Goal: Information Seeking & Learning: Understand process/instructions

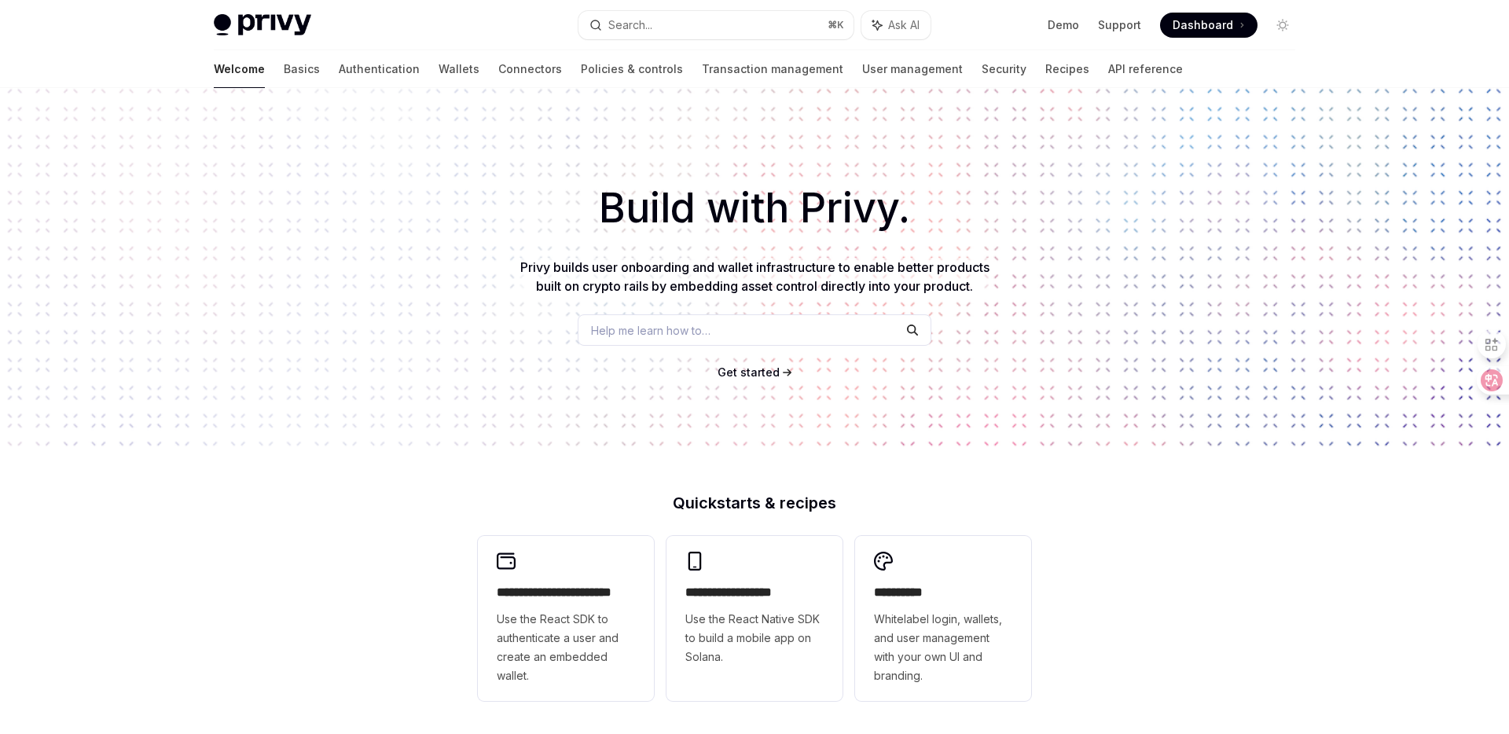
scroll to position [739, 0]
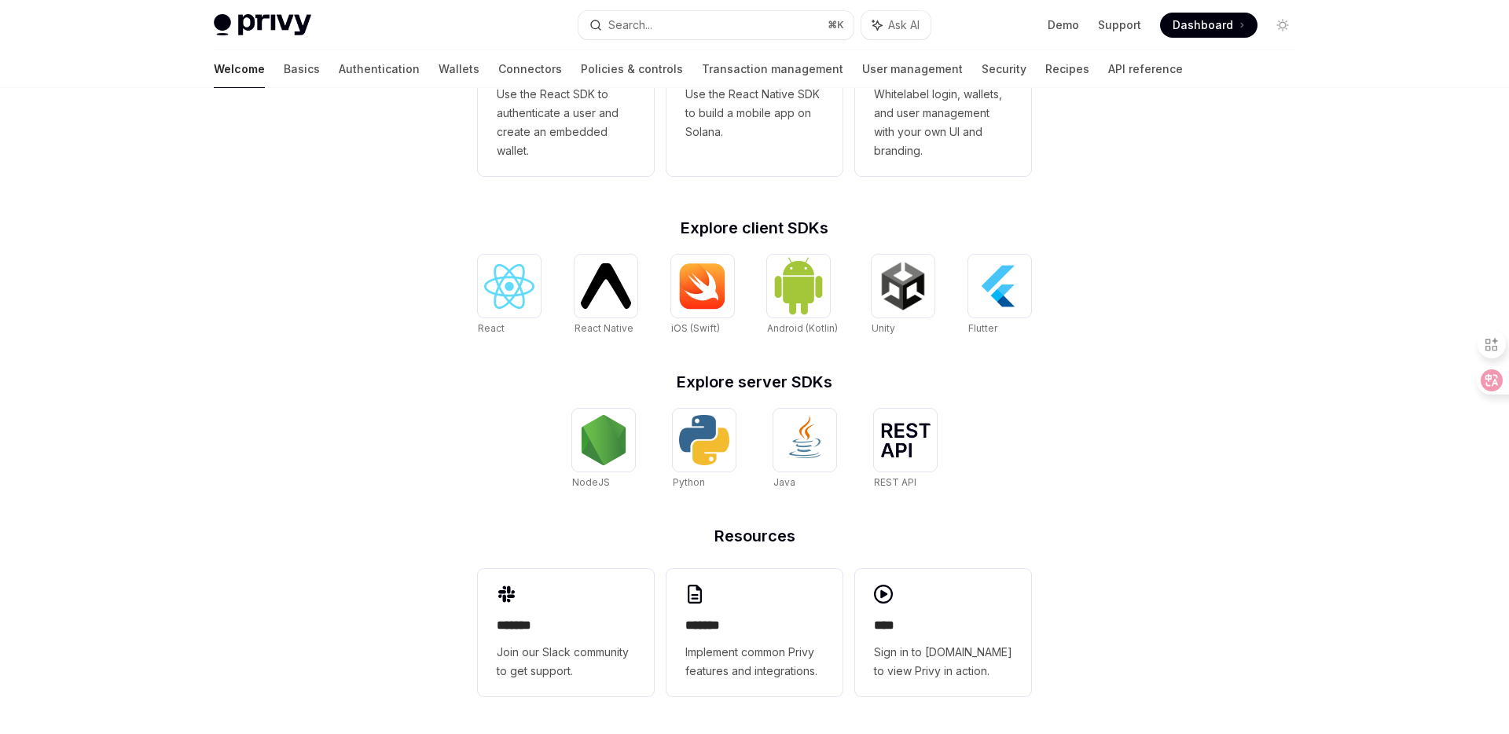
click at [1227, 287] on div "**********" at bounding box center [754, 148] width 1509 height 1171
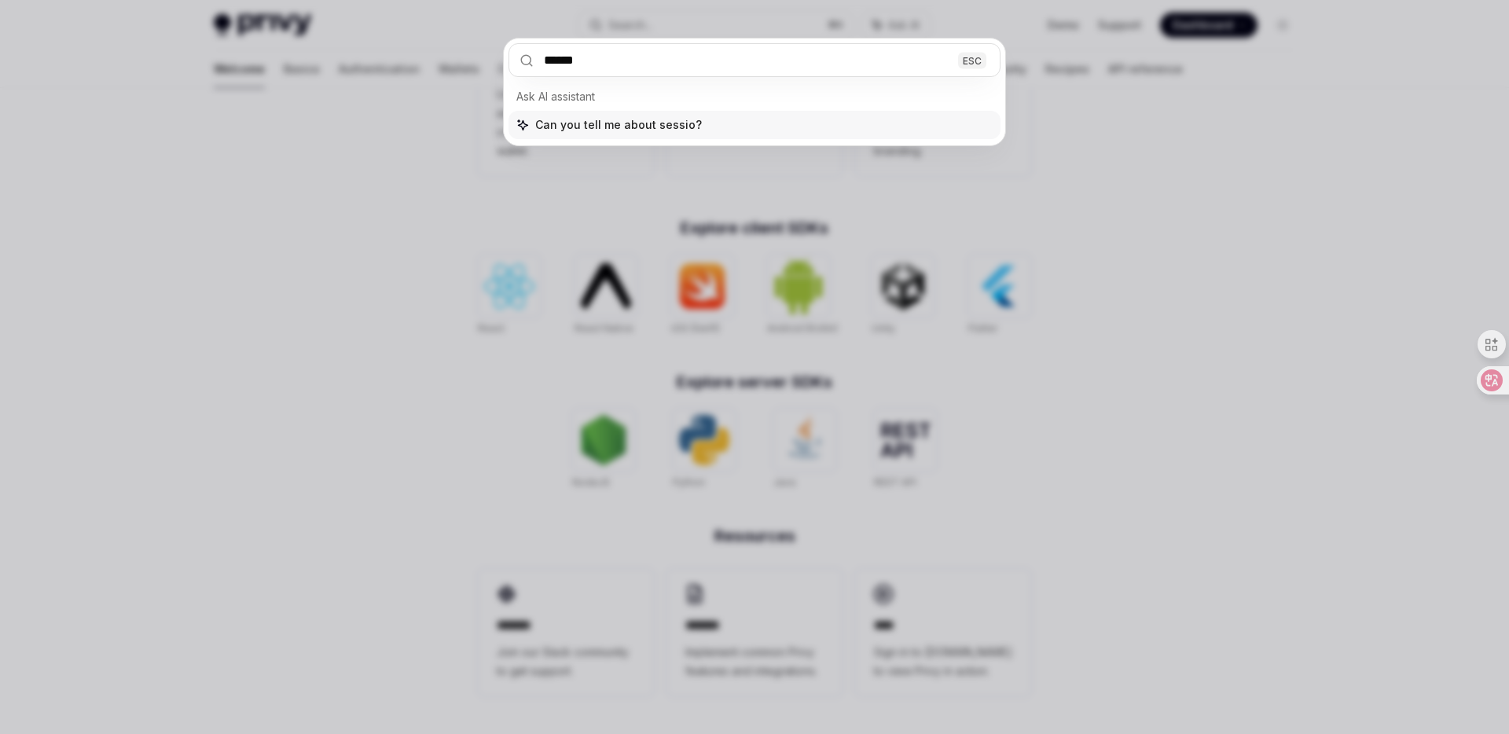
type input "*******"
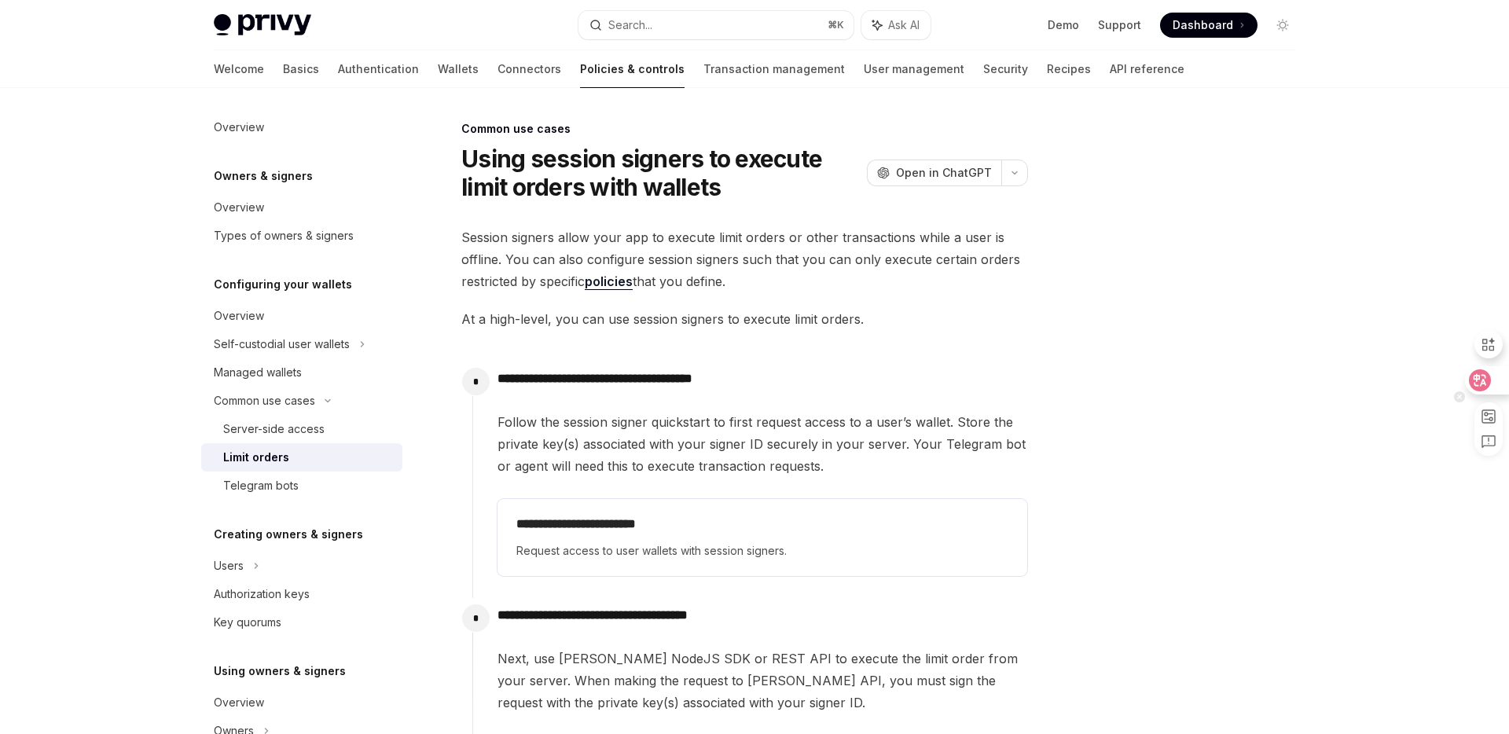
click at [1478, 381] on icon at bounding box center [1480, 380] width 16 height 16
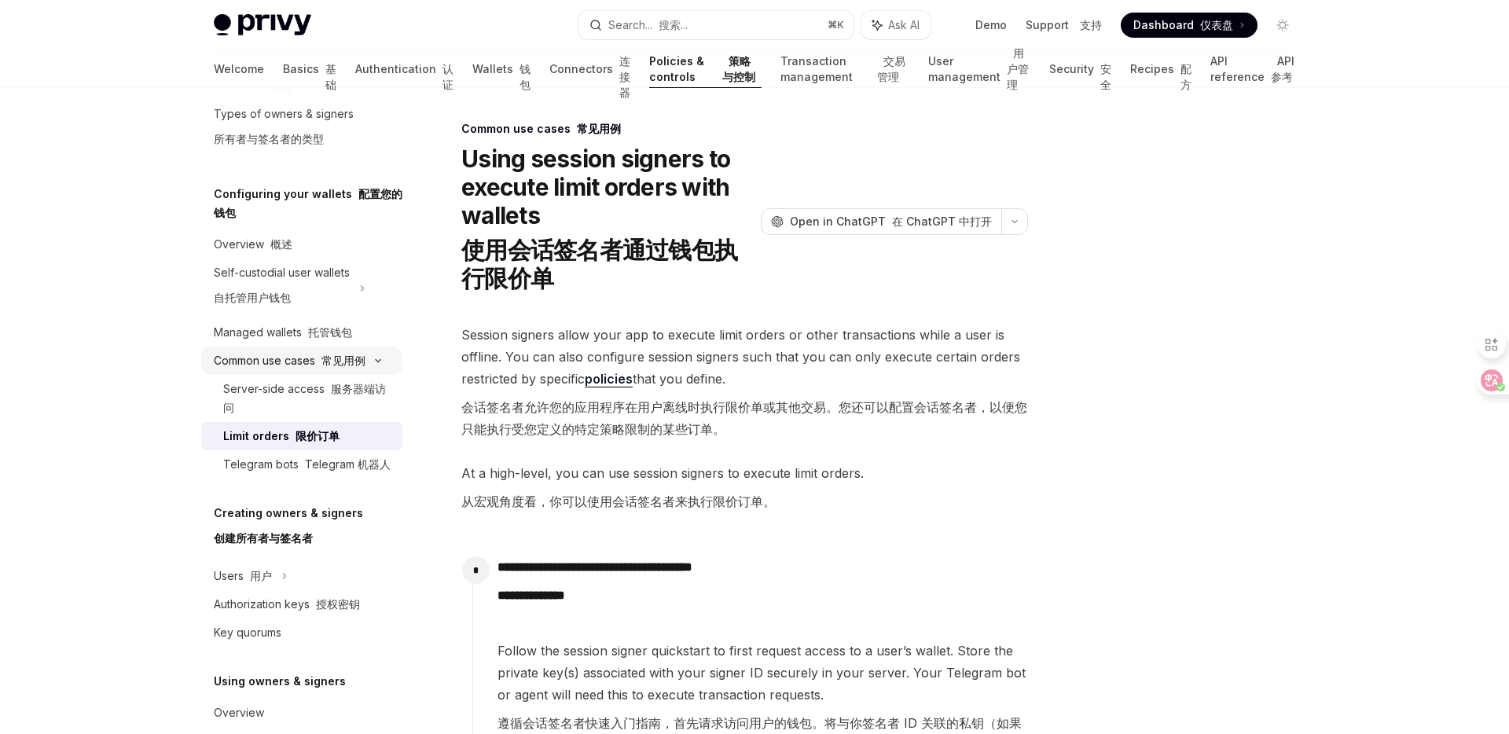
scroll to position [124, 0]
click at [251, 415] on div "Server-side access 服务器端访问" at bounding box center [308, 396] width 170 height 38
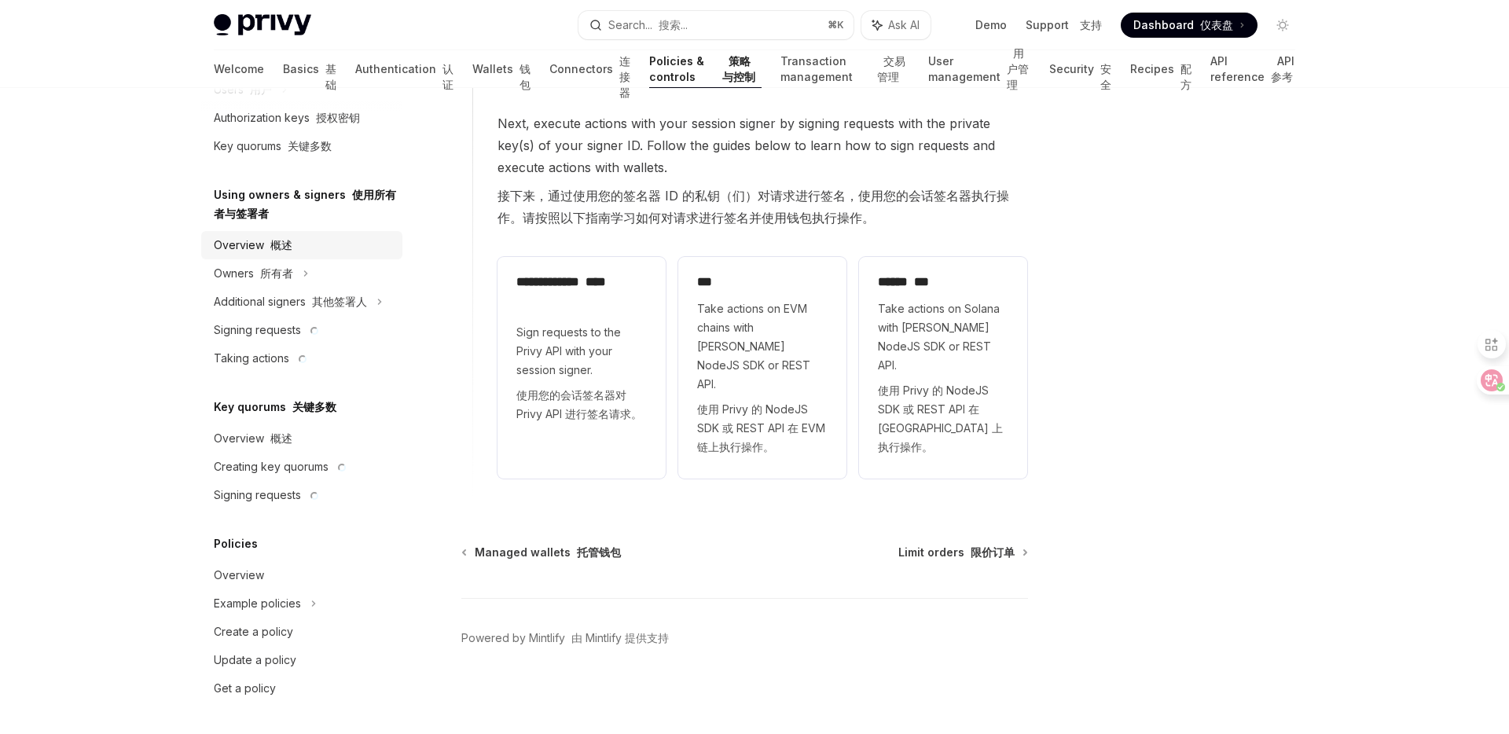
scroll to position [630, 0]
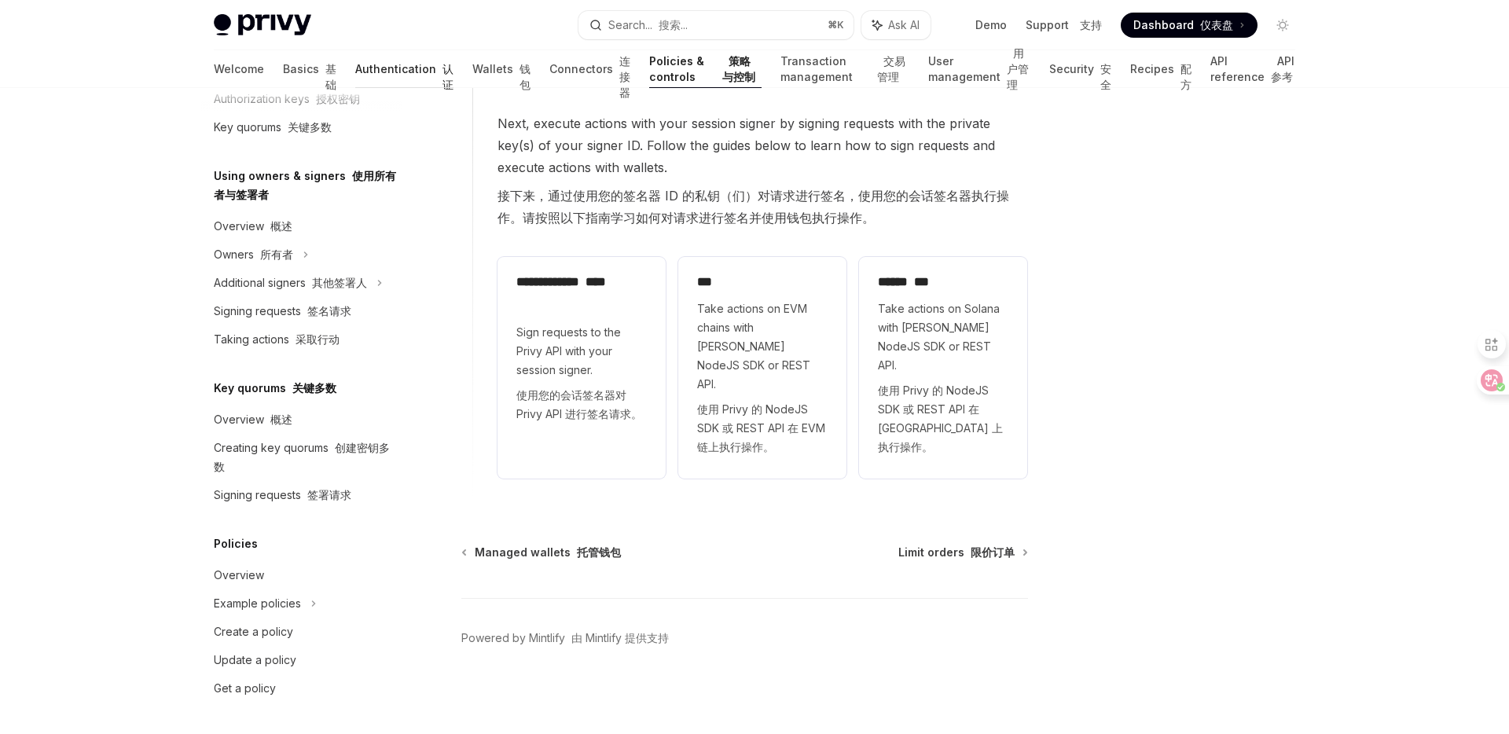
click at [355, 73] on link "Authentication 认证" at bounding box center [404, 69] width 98 height 38
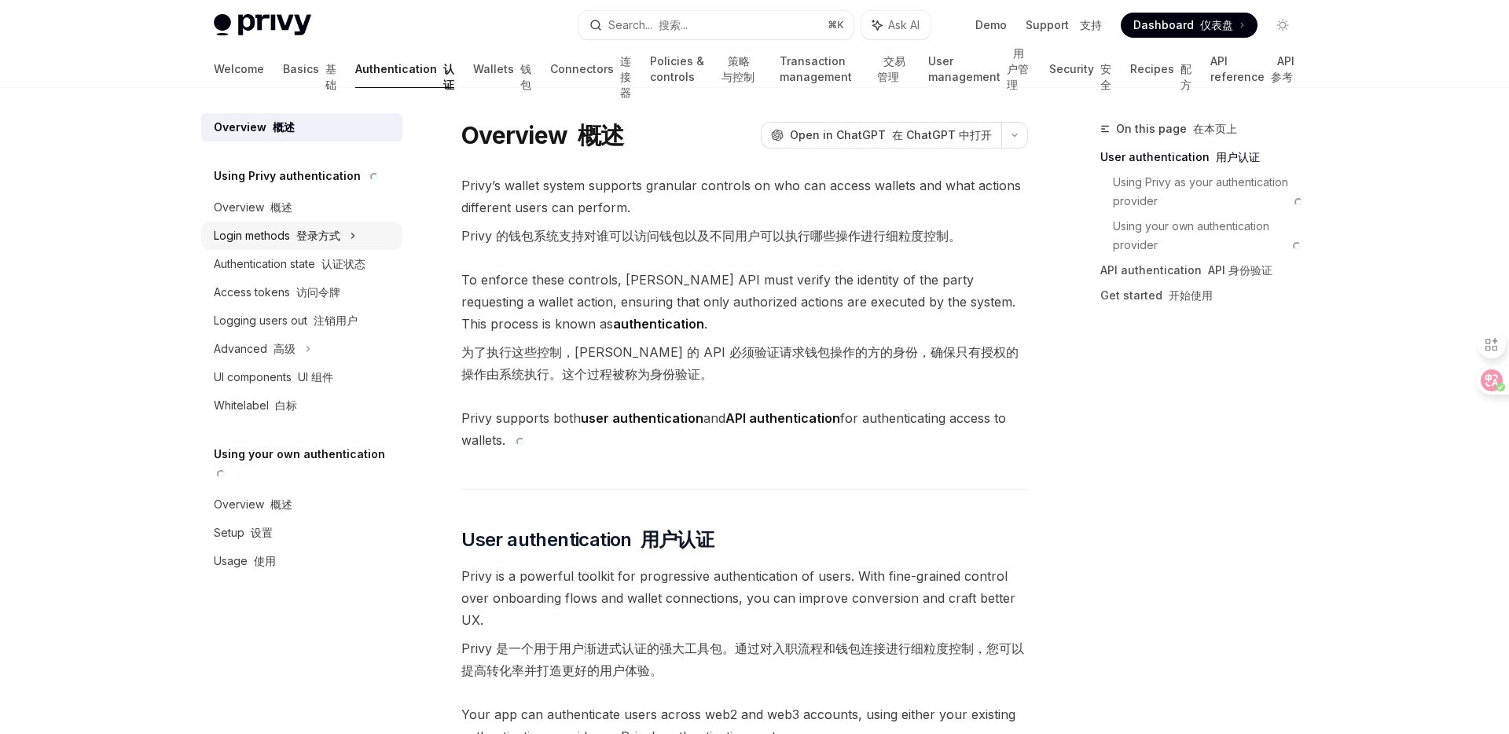
scroll to position [73, 0]
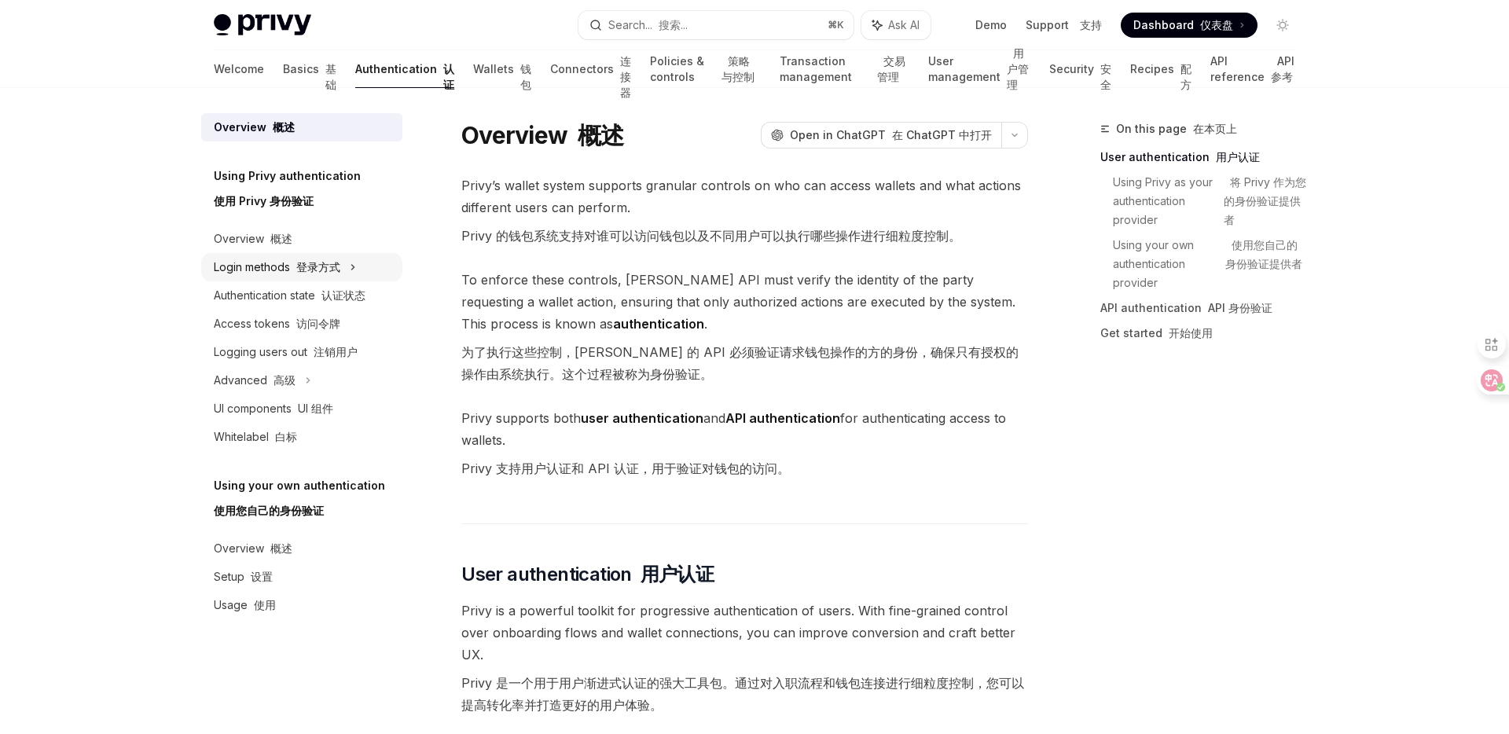
click at [296, 261] on font "登录方式" at bounding box center [318, 266] width 44 height 13
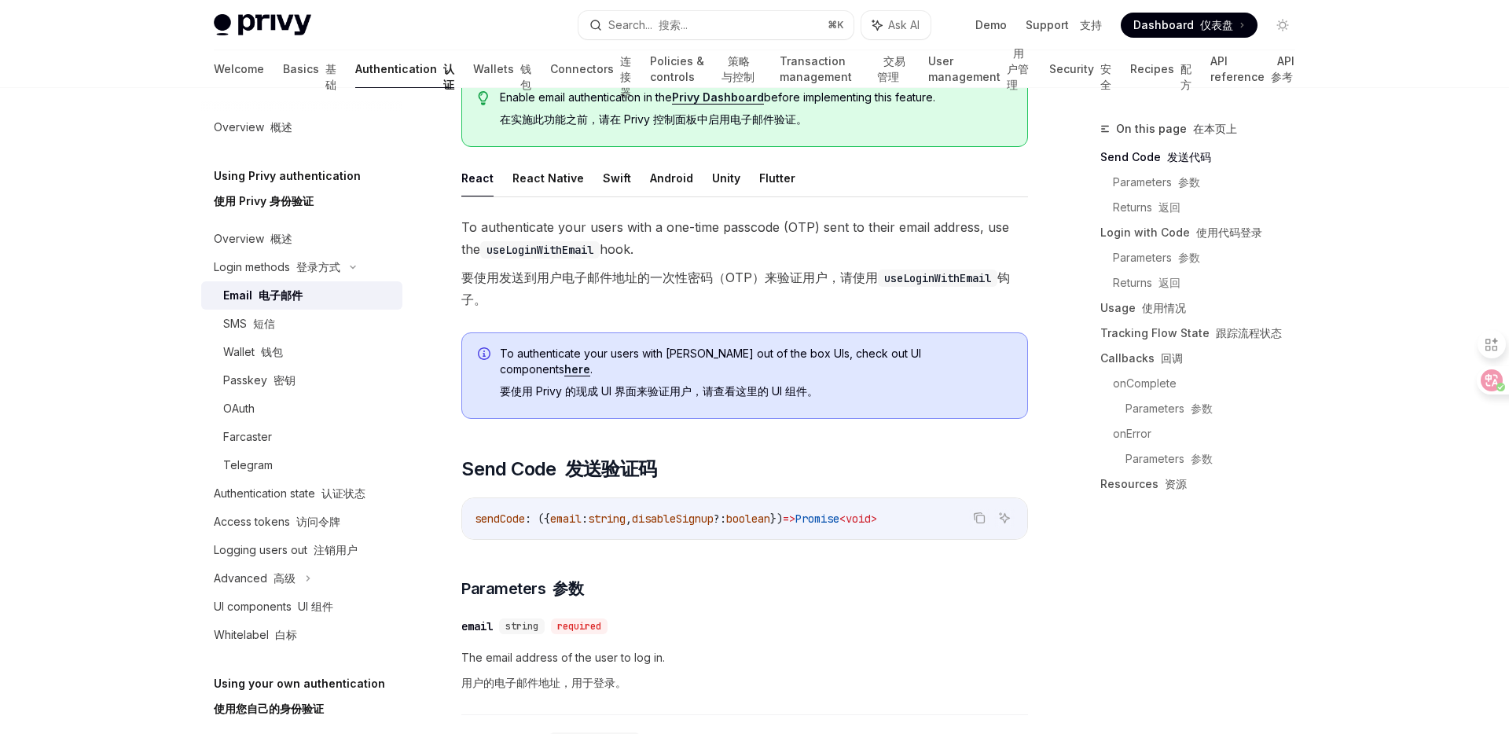
scroll to position [262, 0]
click at [223, 361] on div "Wallet 钱包" at bounding box center [308, 352] width 170 height 19
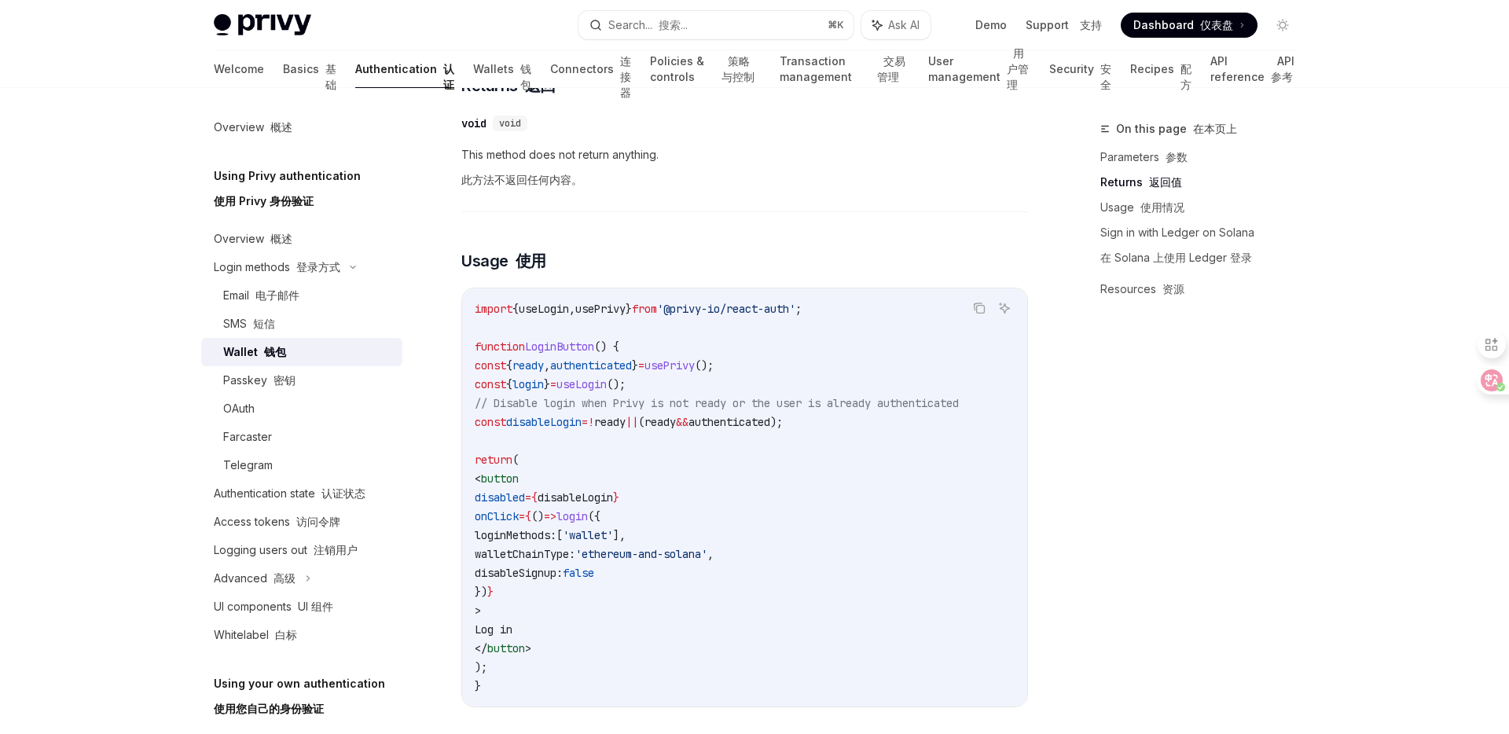
scroll to position [1216, 0]
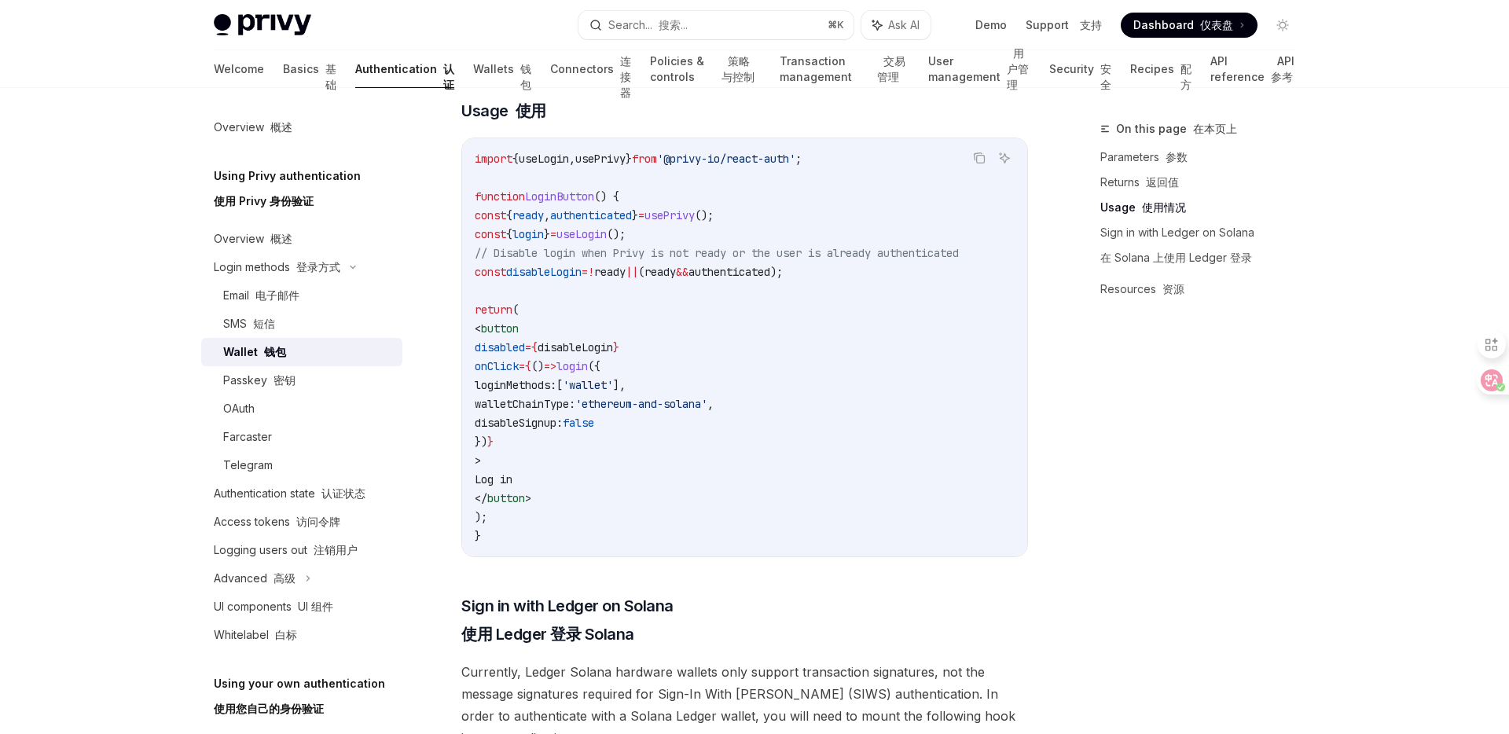
click at [724, 46] on span "This method does not return anything. 此方法不返回任何内容。" at bounding box center [744, 20] width 567 height 50
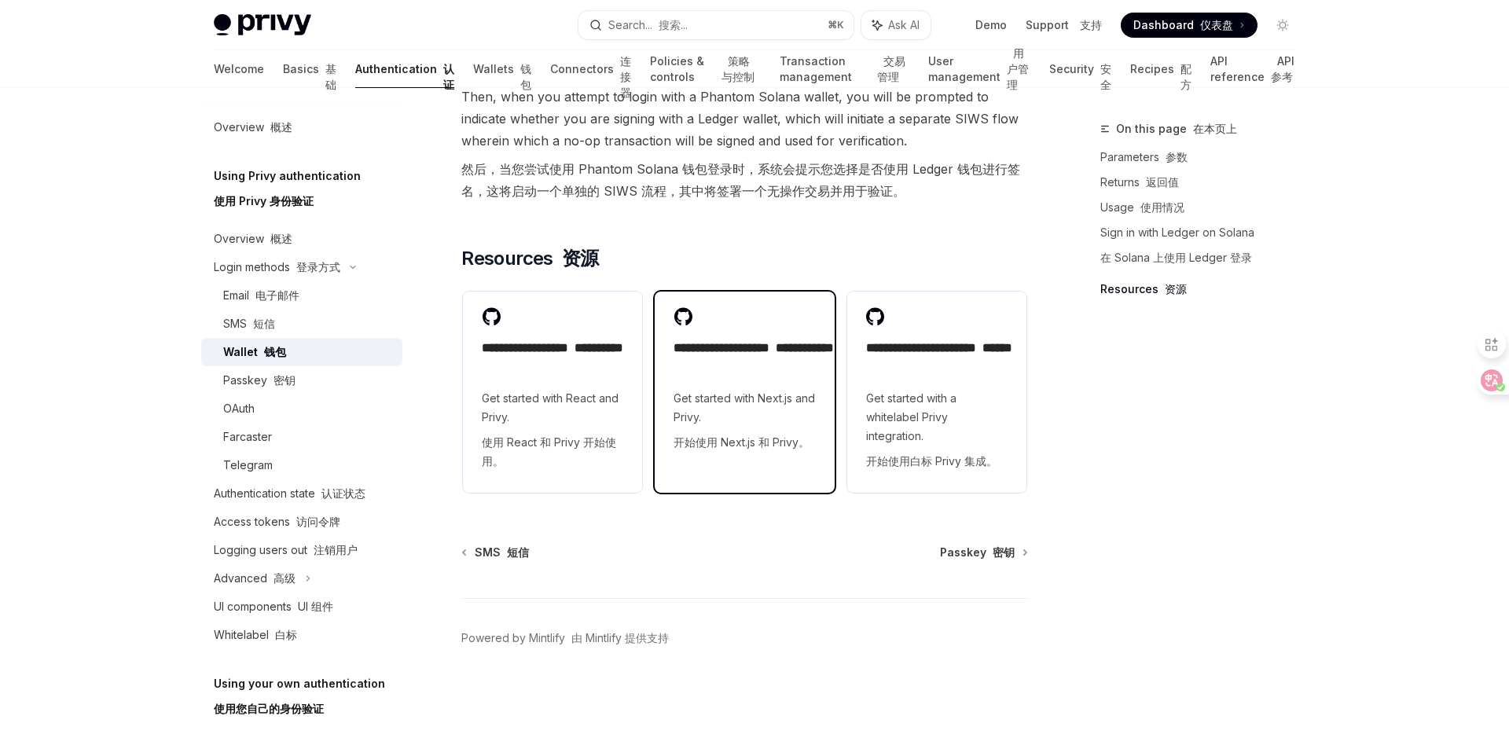
scroll to position [2654, 0]
click at [267, 387] on font at bounding box center [270, 379] width 6 height 13
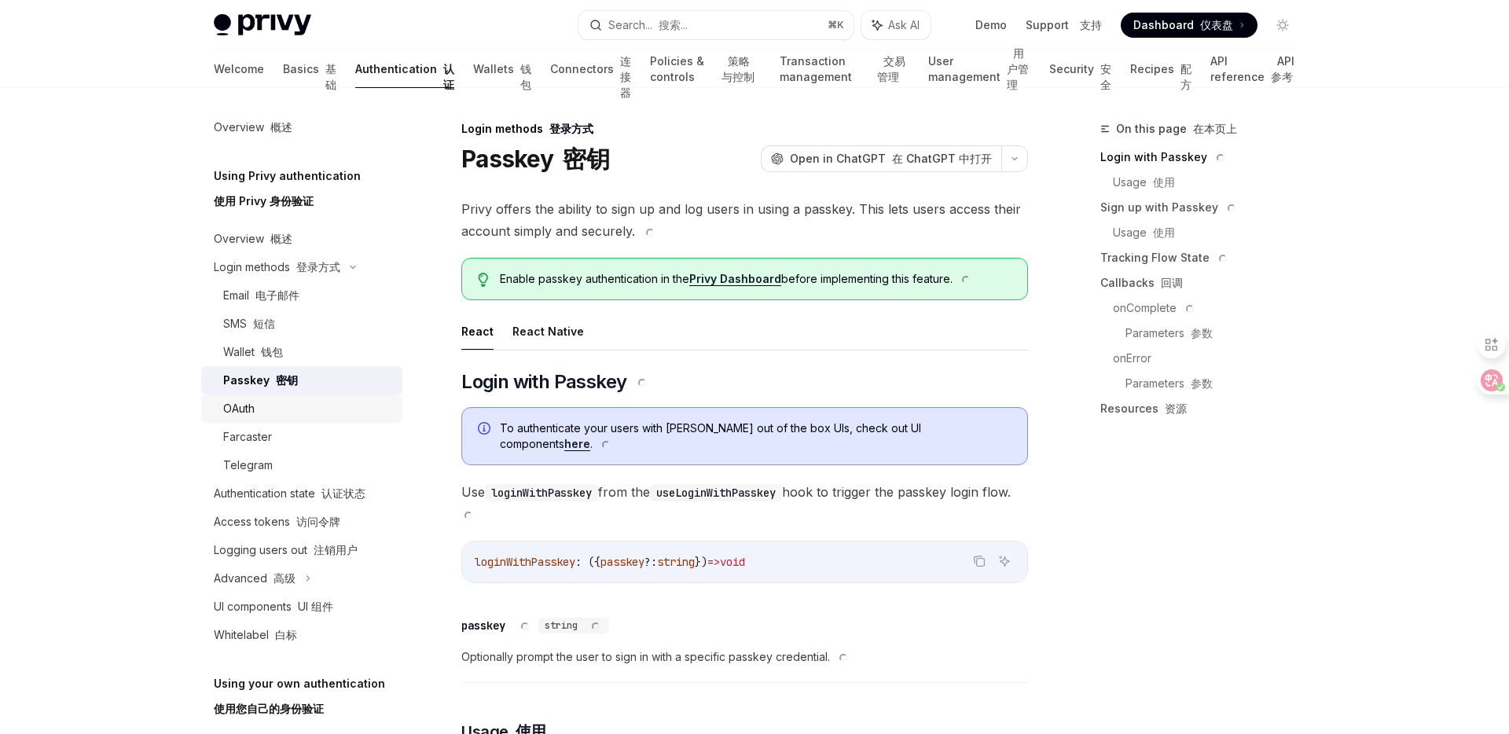
click at [223, 418] on div "OAuth" at bounding box center [308, 408] width 170 height 19
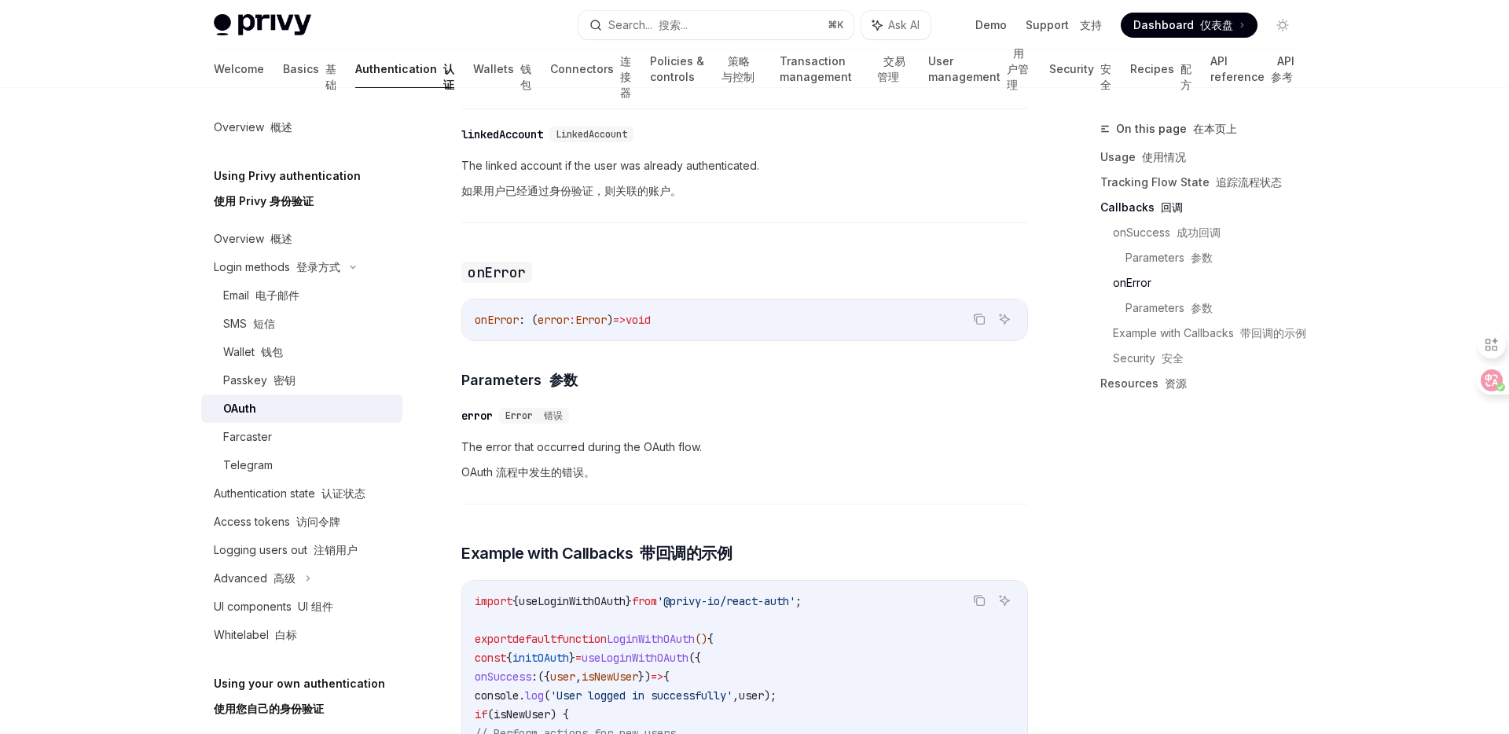
scroll to position [3244, 0]
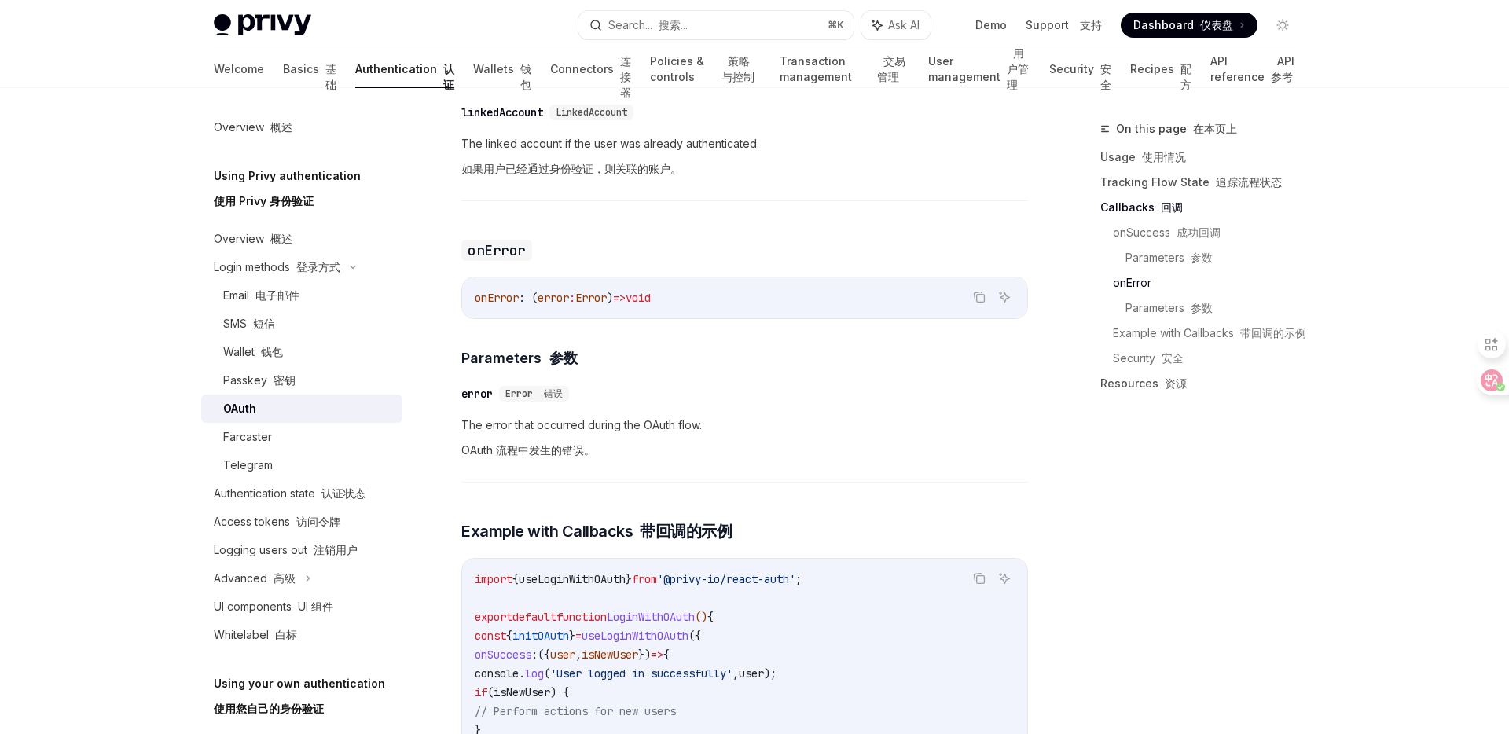
drag, startPoint x: 474, startPoint y: 628, endPoint x: 684, endPoint y: 622, distance: 209.9
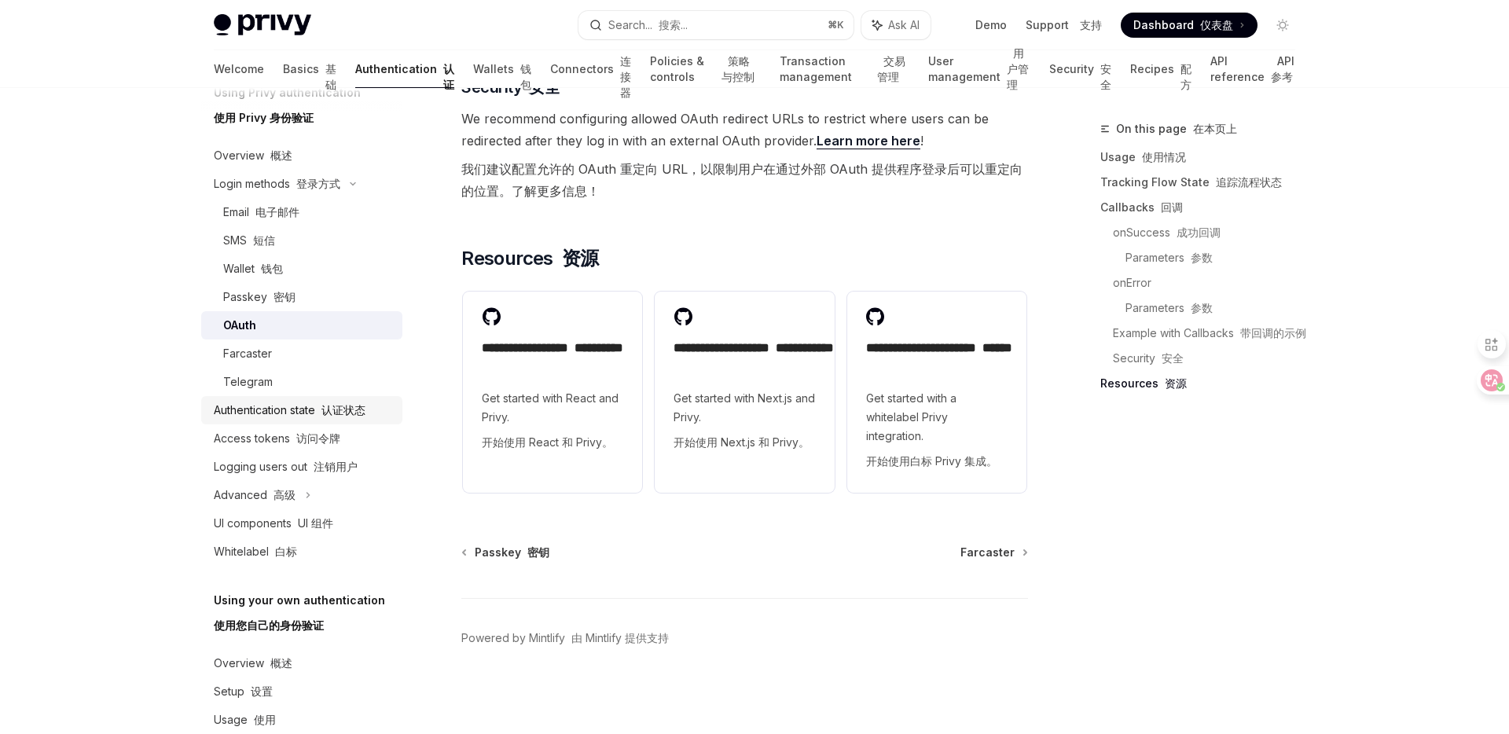
scroll to position [85, 0]
click at [214, 418] on div "Authentication state 认证状态" at bounding box center [290, 408] width 152 height 19
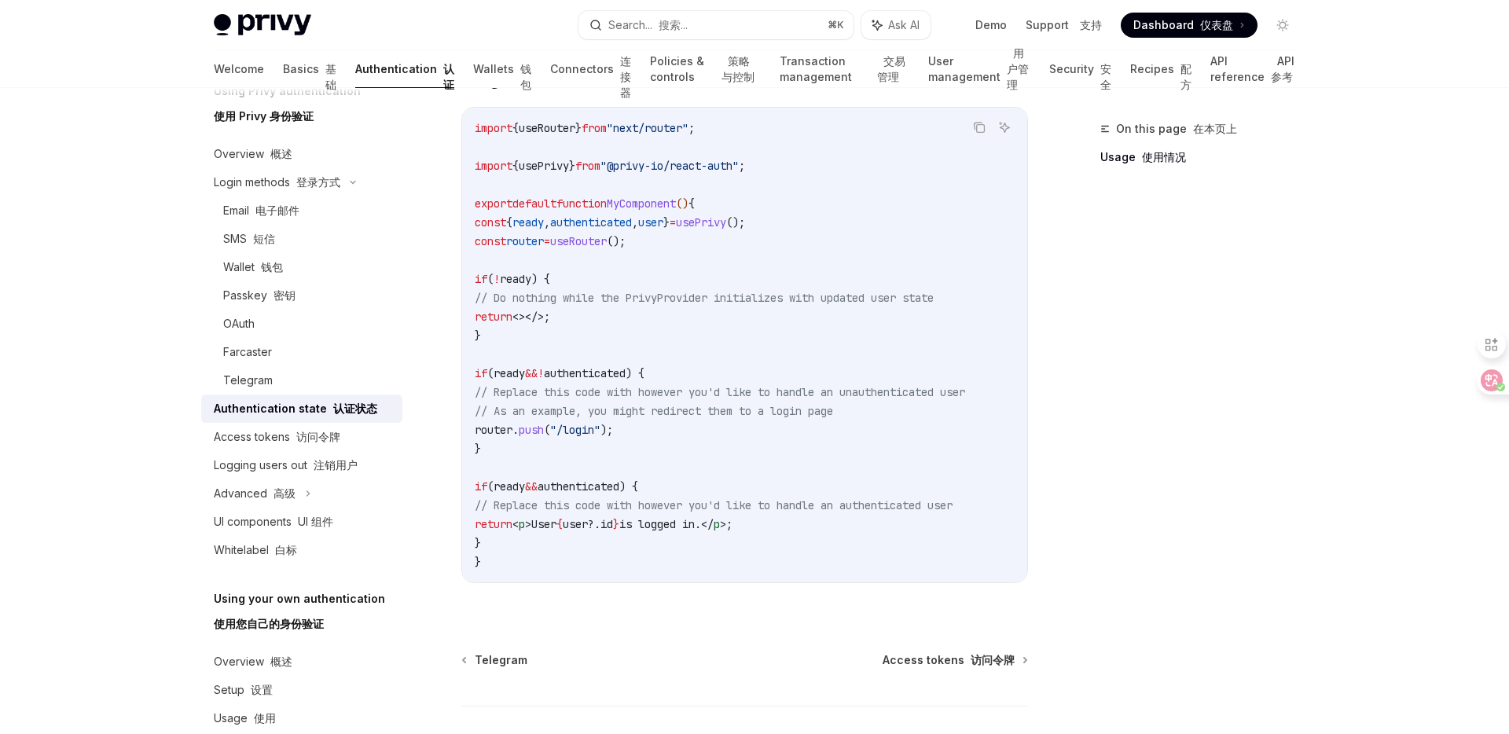
scroll to position [640, 0]
click at [595, 229] on span "authenticated" at bounding box center [591, 222] width 82 height 14
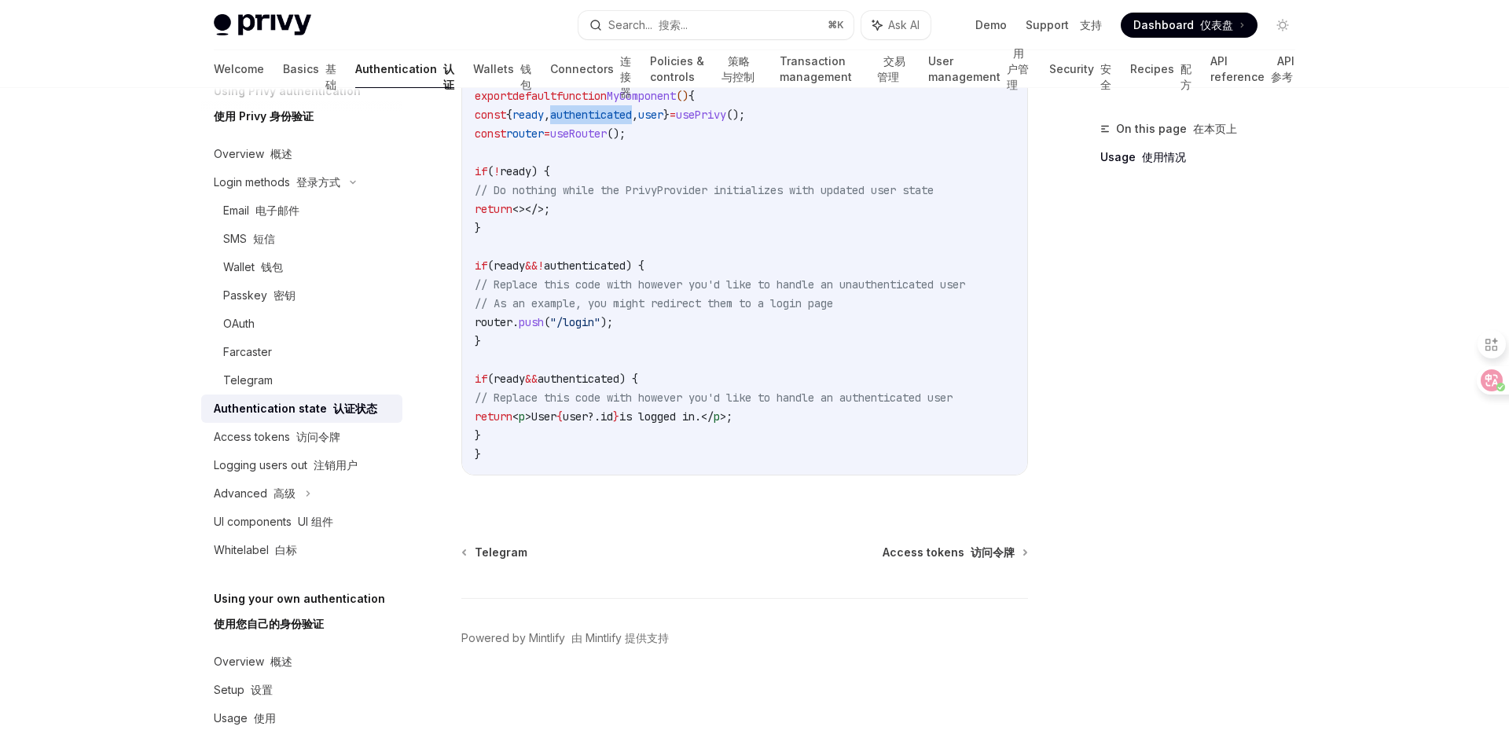
scroll to position [1112, 0]
click at [296, 443] on font "访问令牌" at bounding box center [318, 436] width 44 height 13
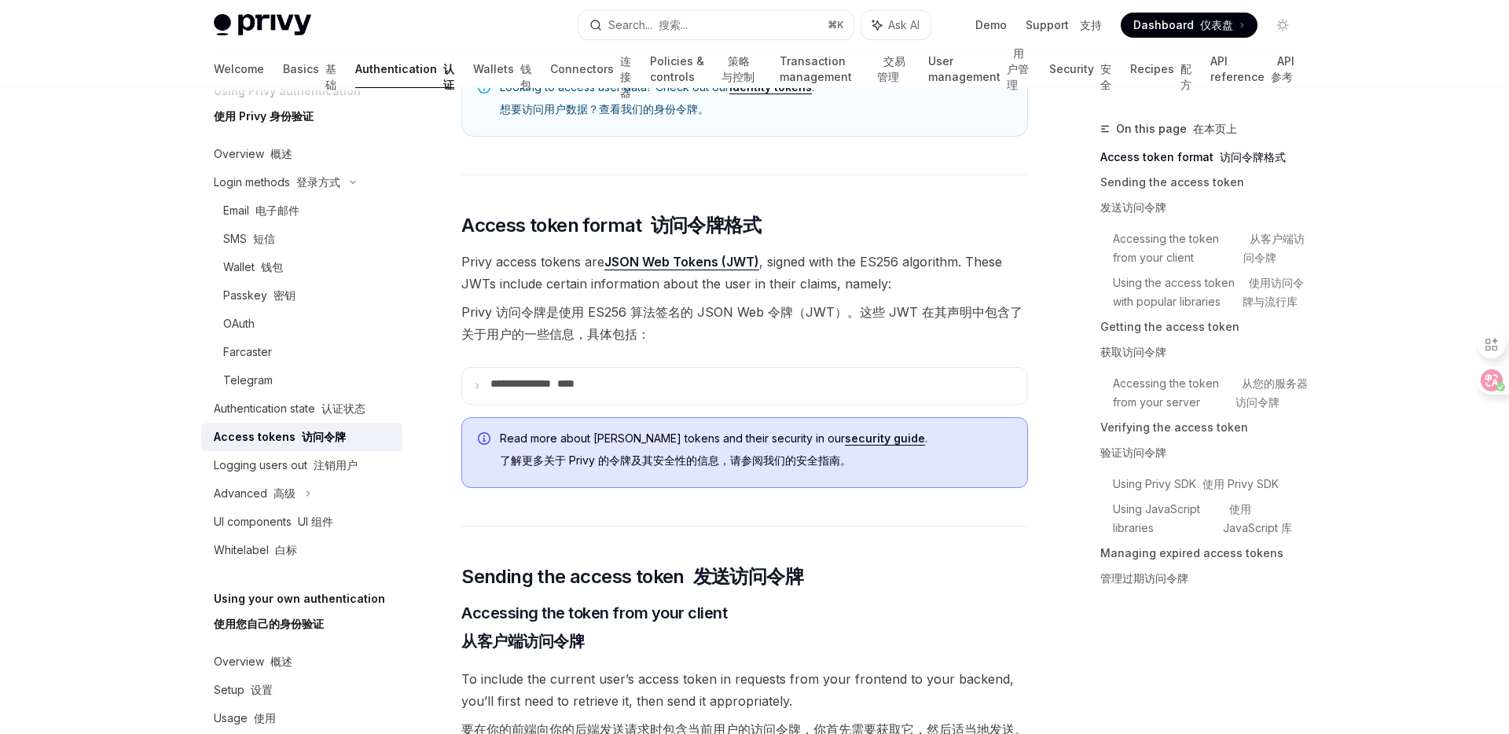
scroll to position [391, 0]
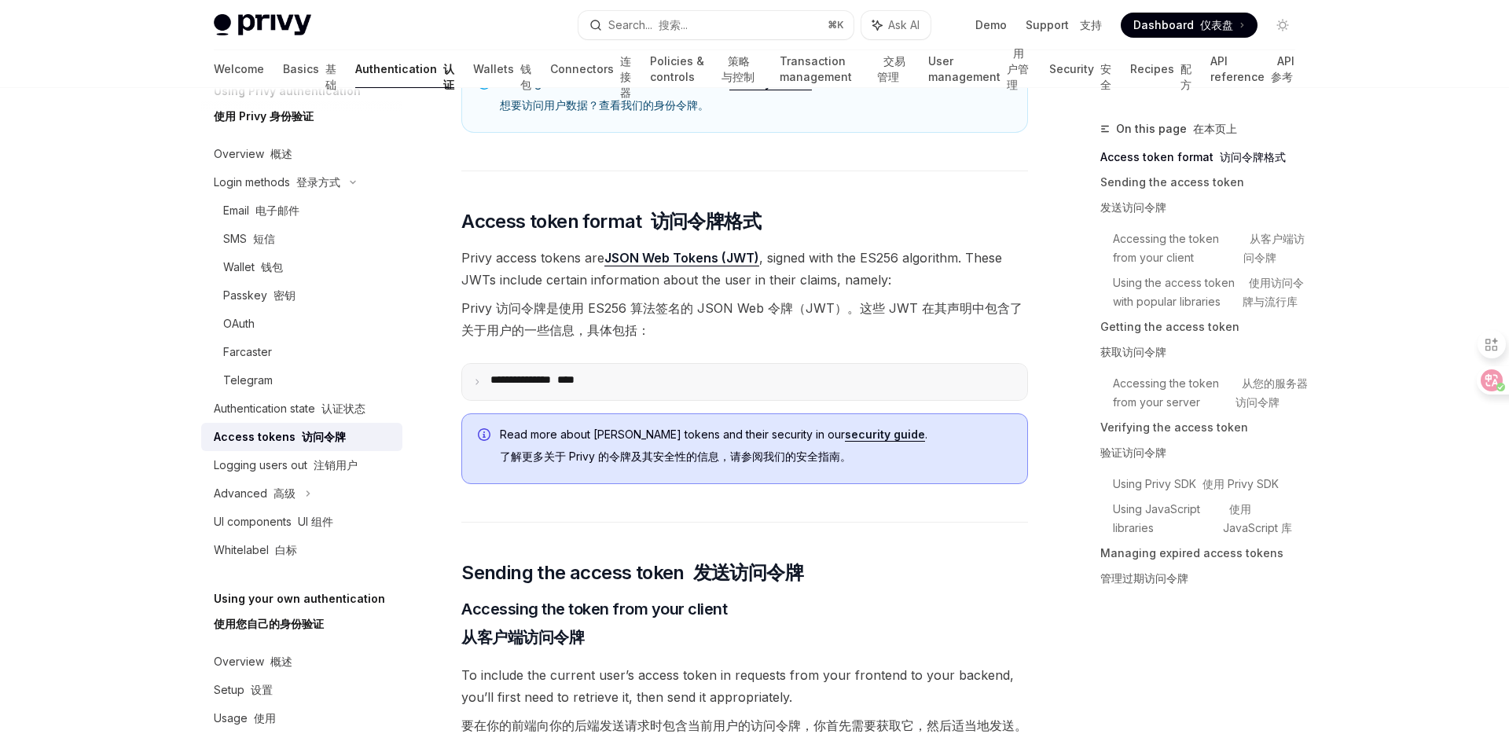
click at [710, 400] on summary "**********" at bounding box center [744, 382] width 565 height 36
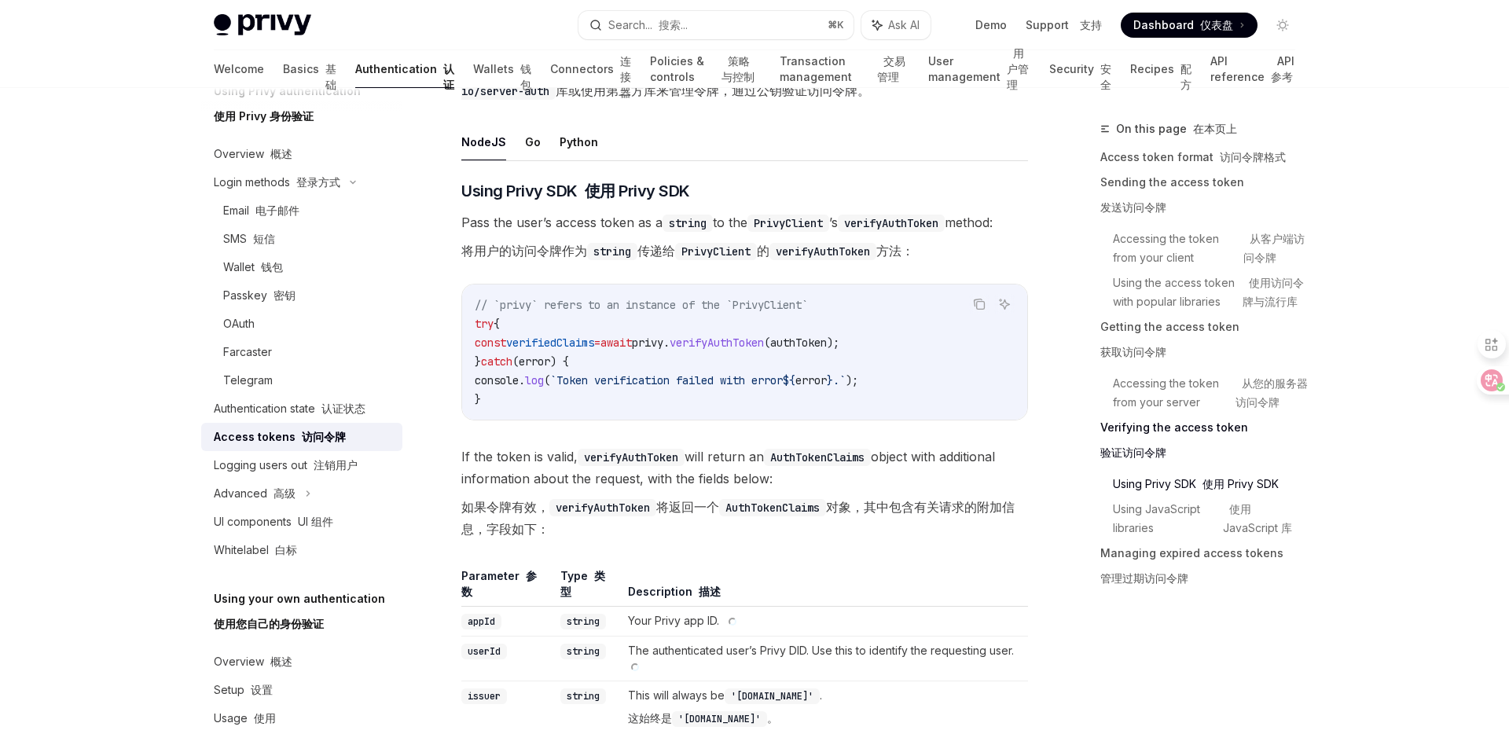
scroll to position [3967, 0]
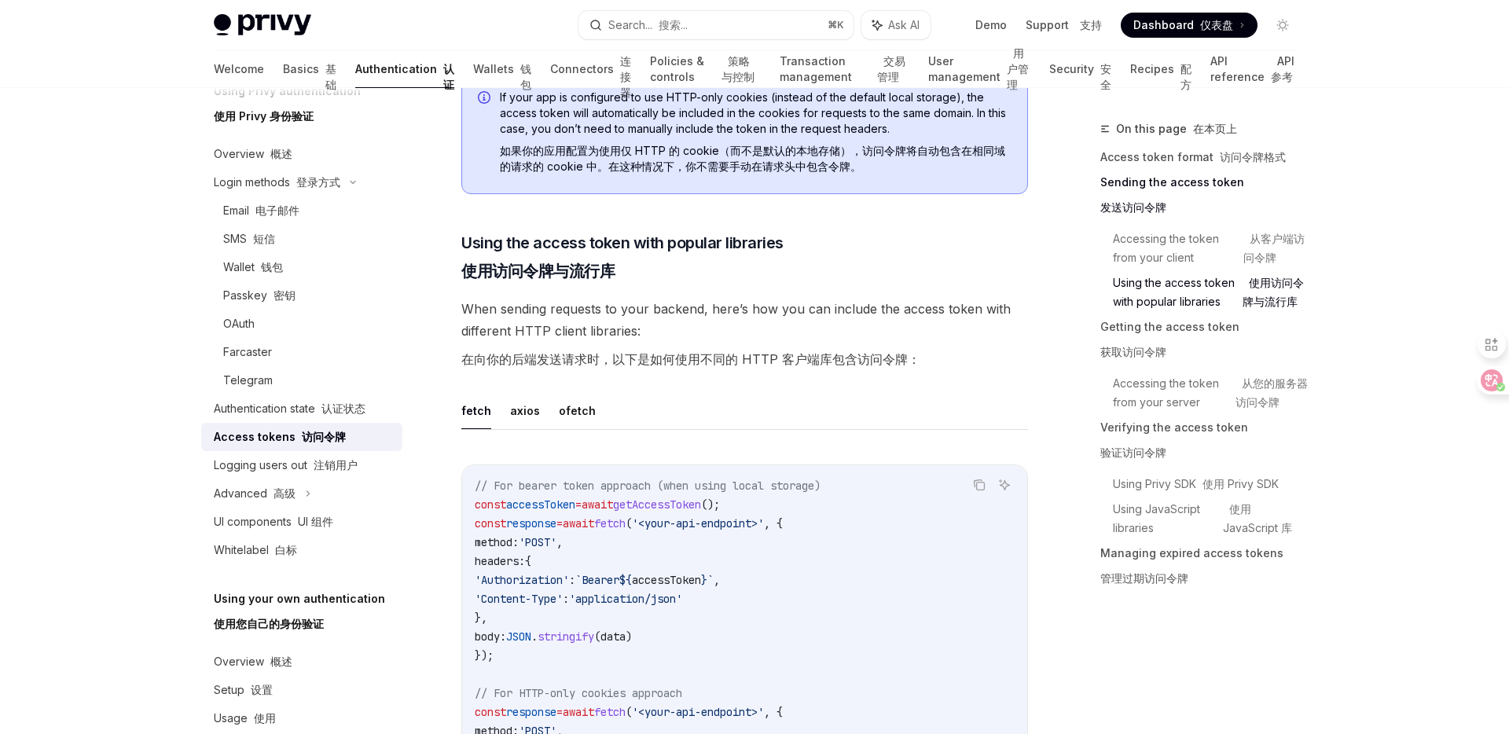
scroll to position [2363, 0]
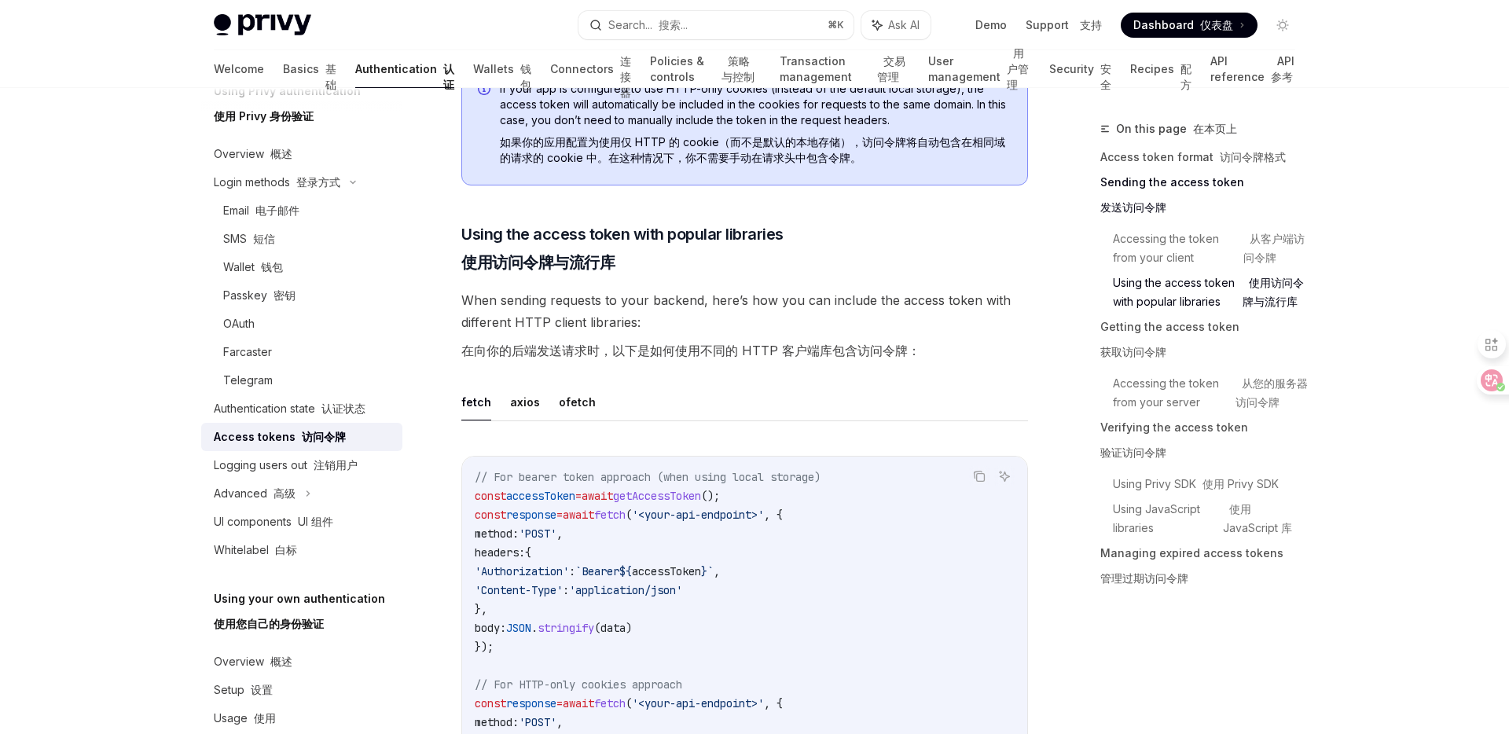
drag, startPoint x: 596, startPoint y: 410, endPoint x: 477, endPoint y: 427, distance: 119.9
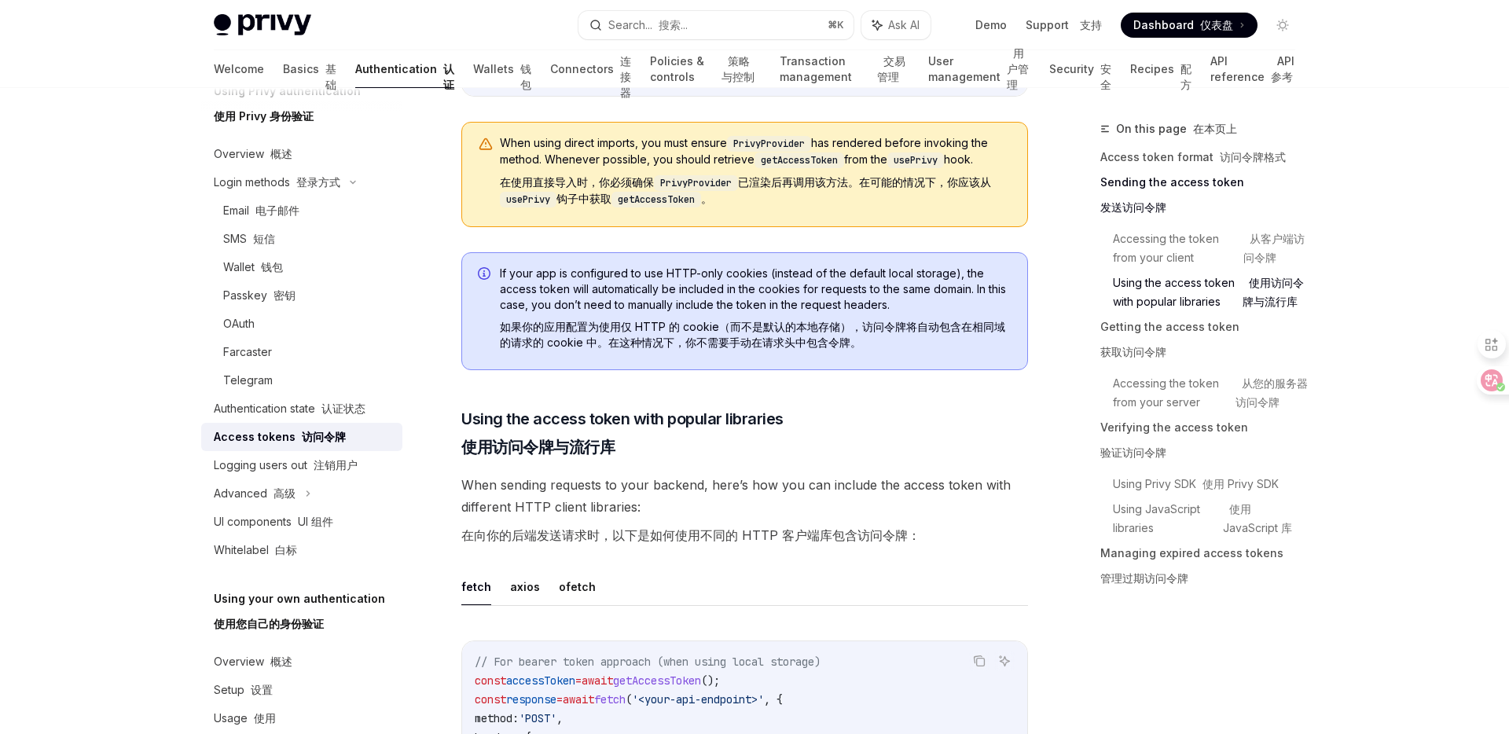
scroll to position [2163, 0]
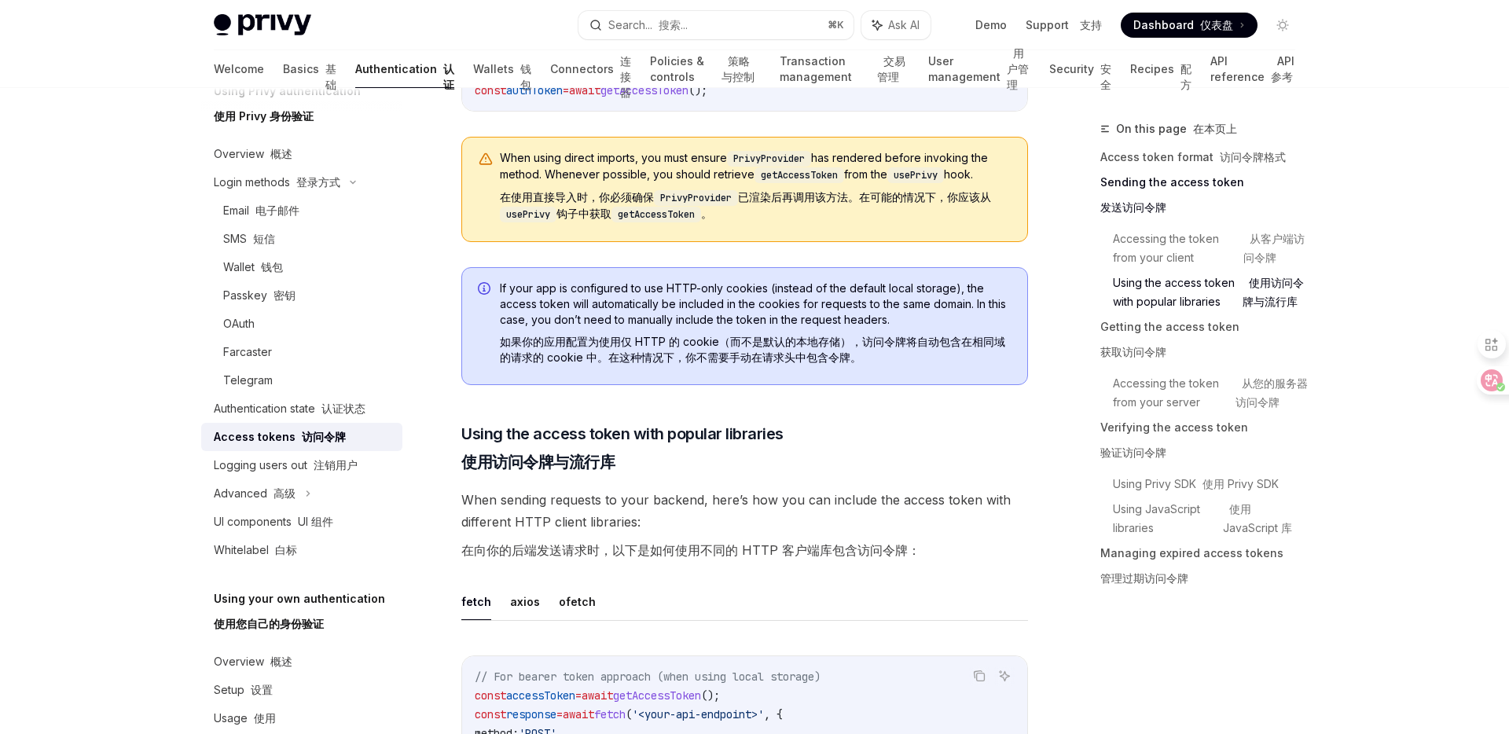
copy span "getAccessToken"
click at [457, 20] on div "Privy Docs home page" at bounding box center [390, 25] width 352 height 22
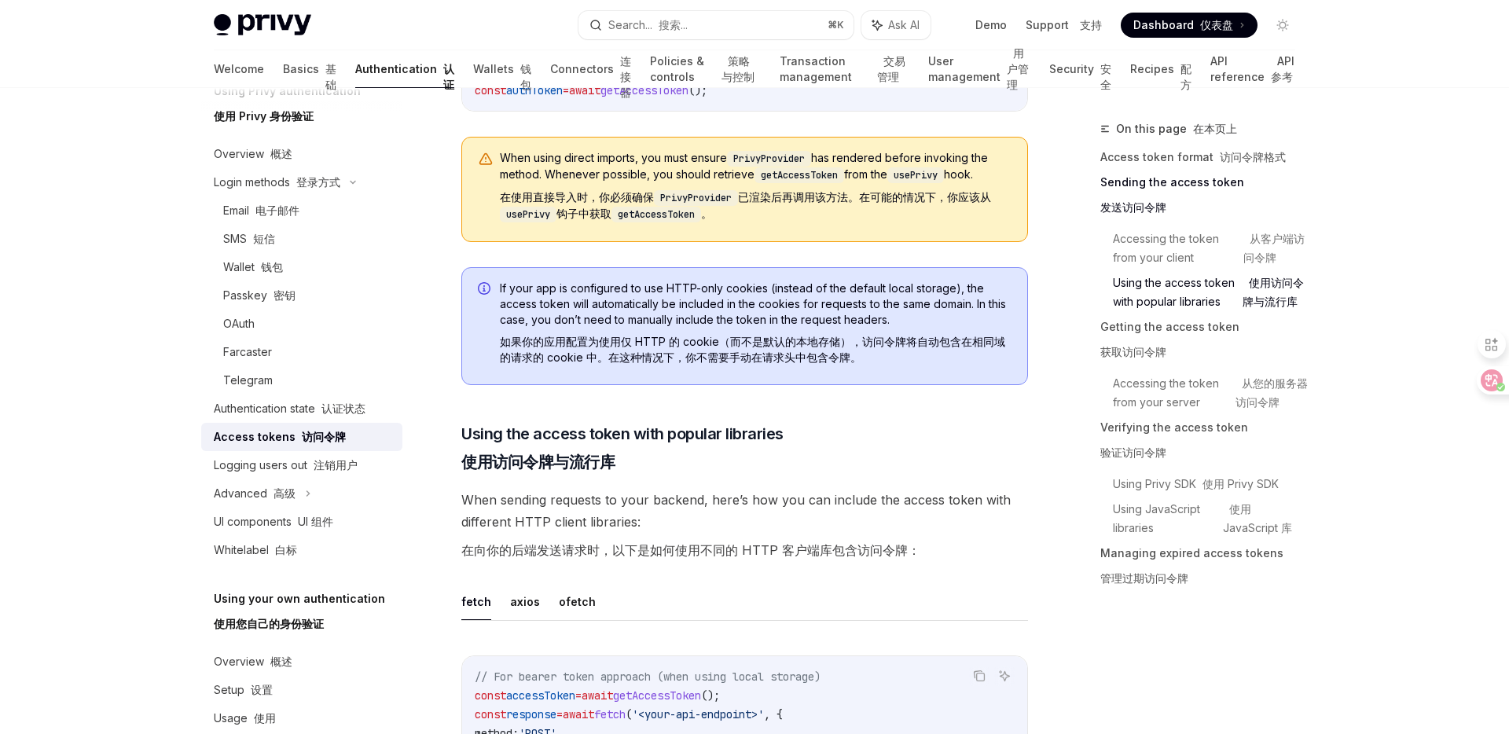
copy span "getAccessToken"
drag, startPoint x: 765, startPoint y: 330, endPoint x: 401, endPoint y: 333, distance: 363.8
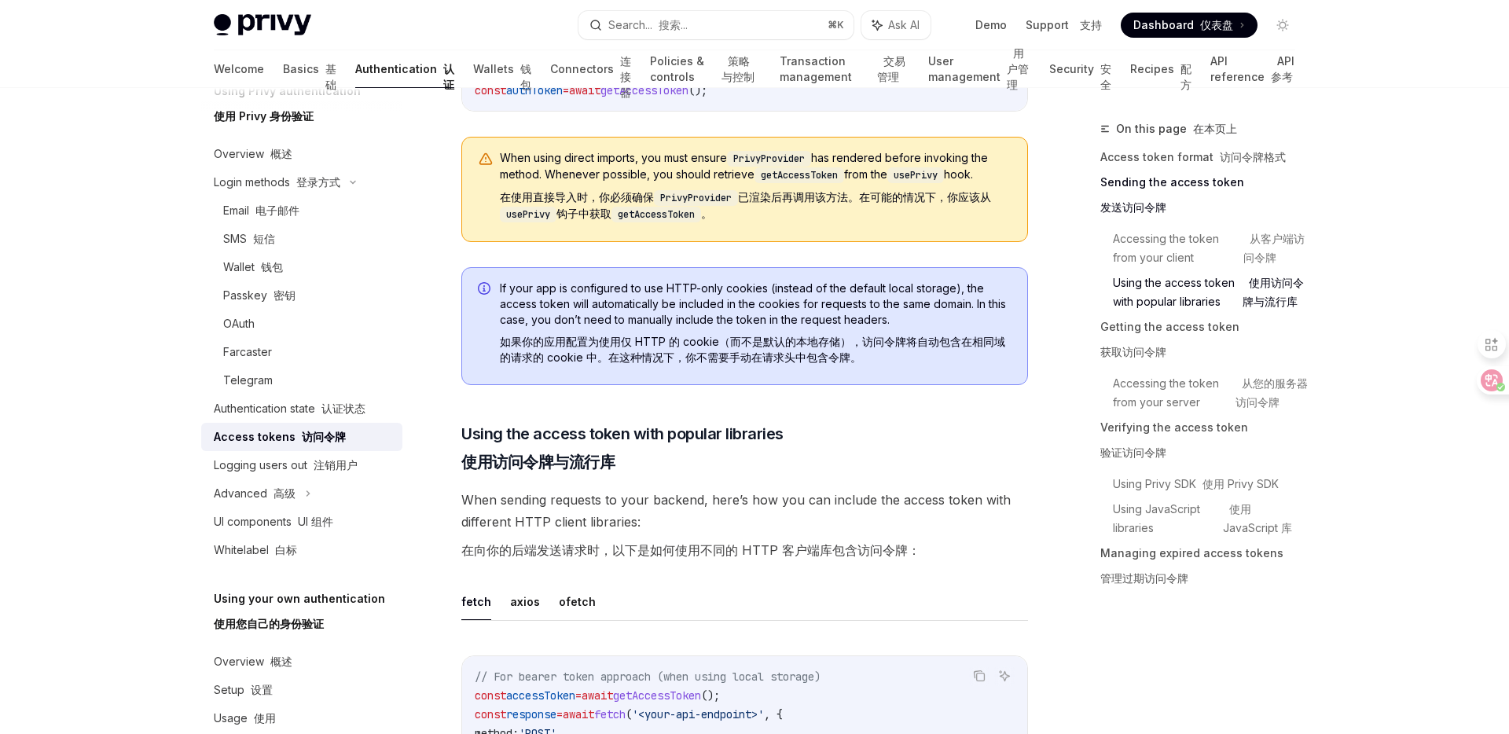
copy span "const accessToken = await getAccessToken ();"
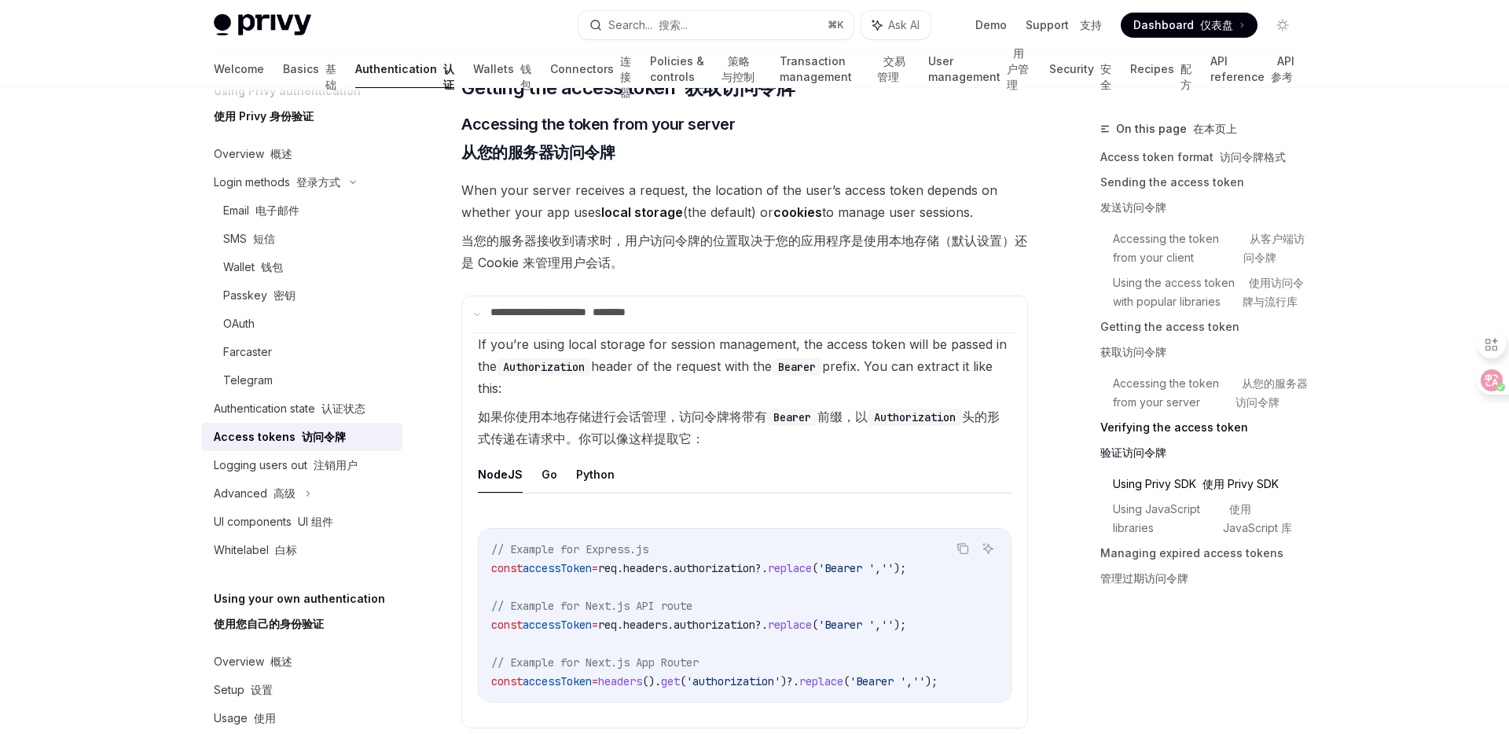
scroll to position [3267, 0]
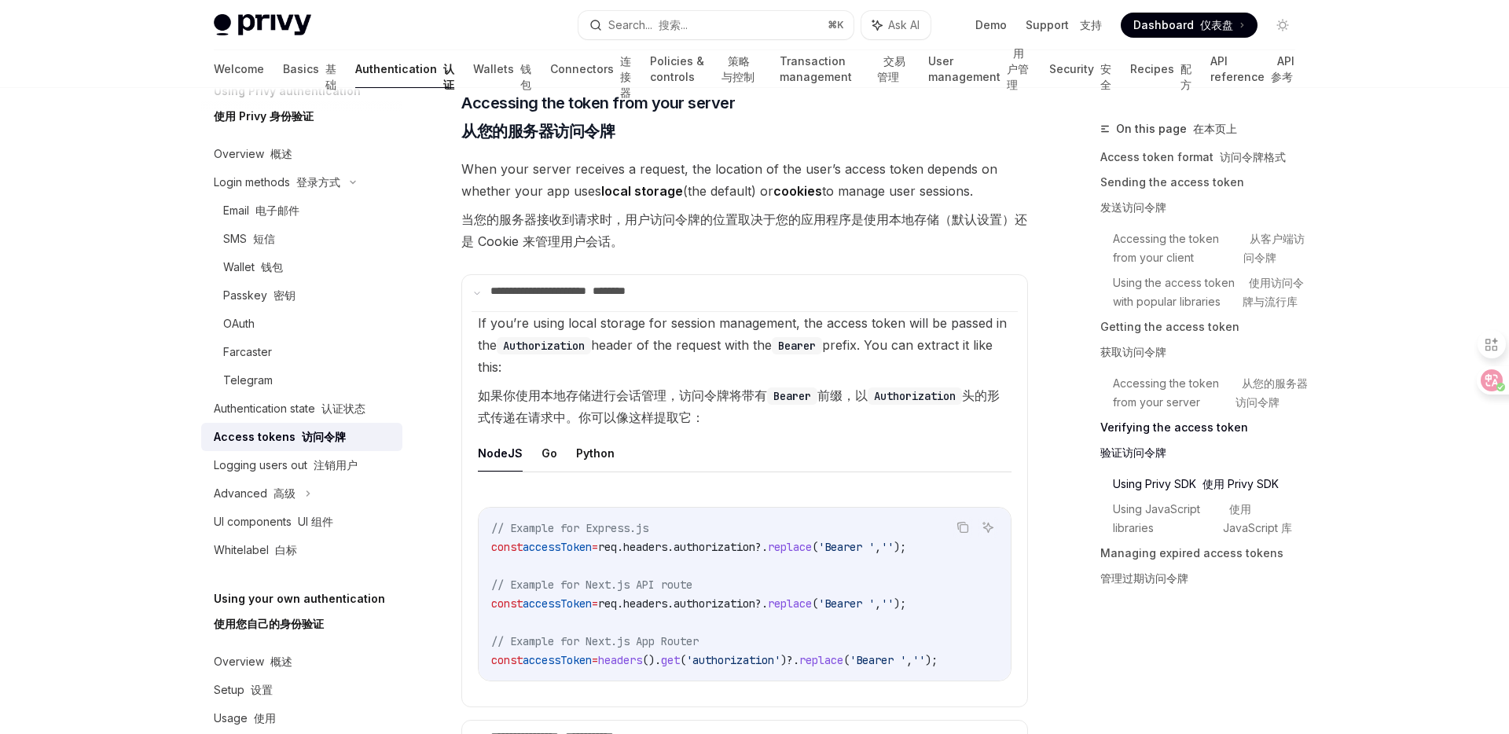
copy span "accessToken"
drag, startPoint x: 438, startPoint y: 333, endPoint x: 782, endPoint y: 339, distance: 344.2
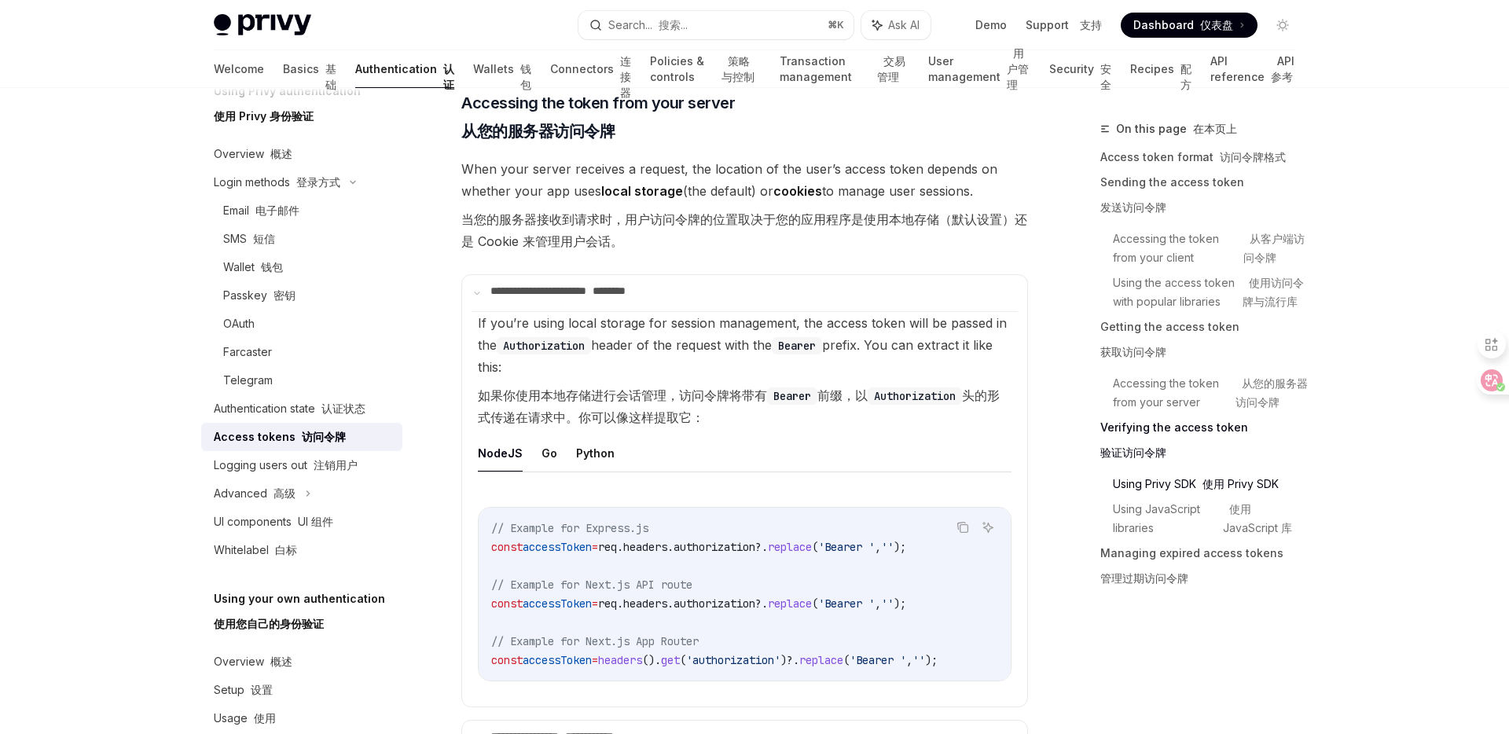
copy span "'Authorization' : `Bearer ${ accessToken } ` ,"
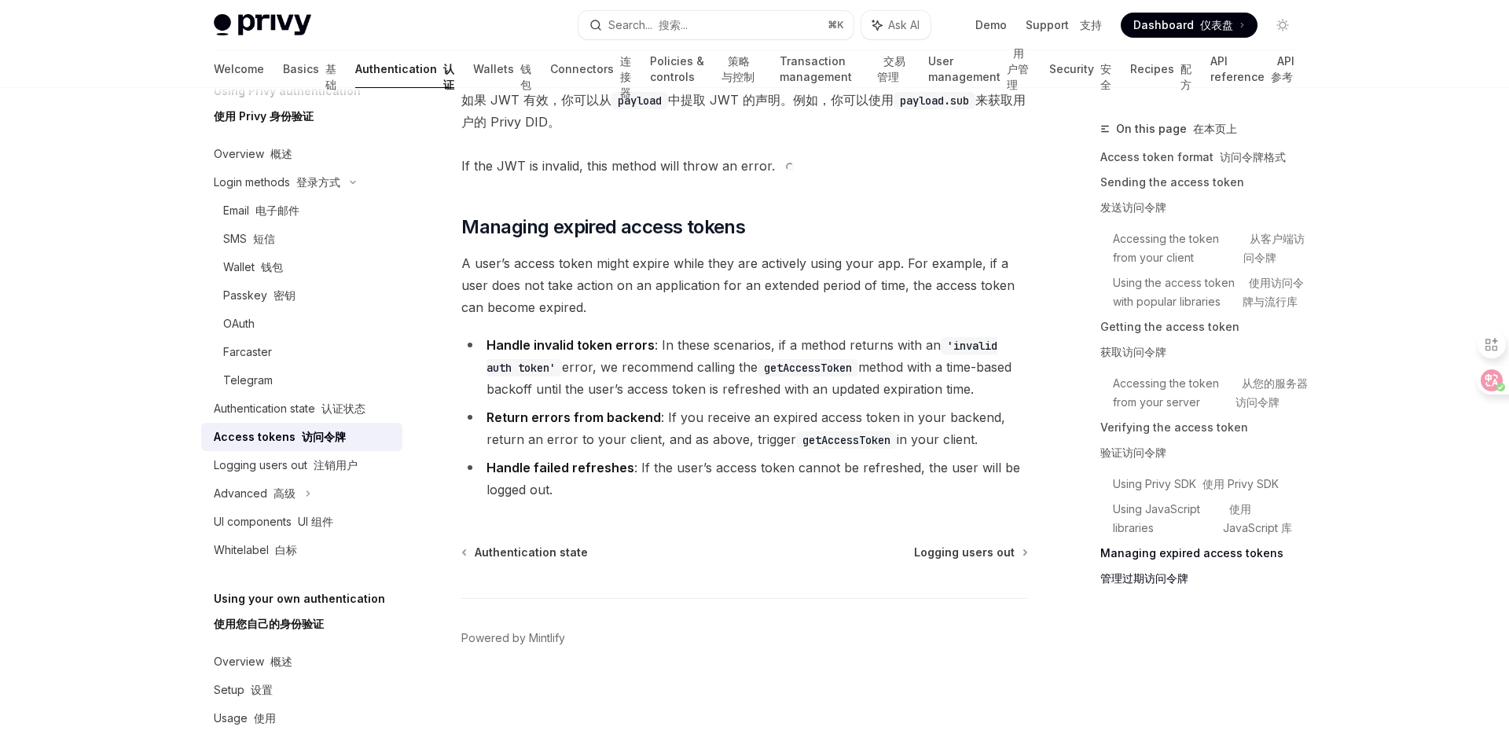
scroll to position [6546, 0]
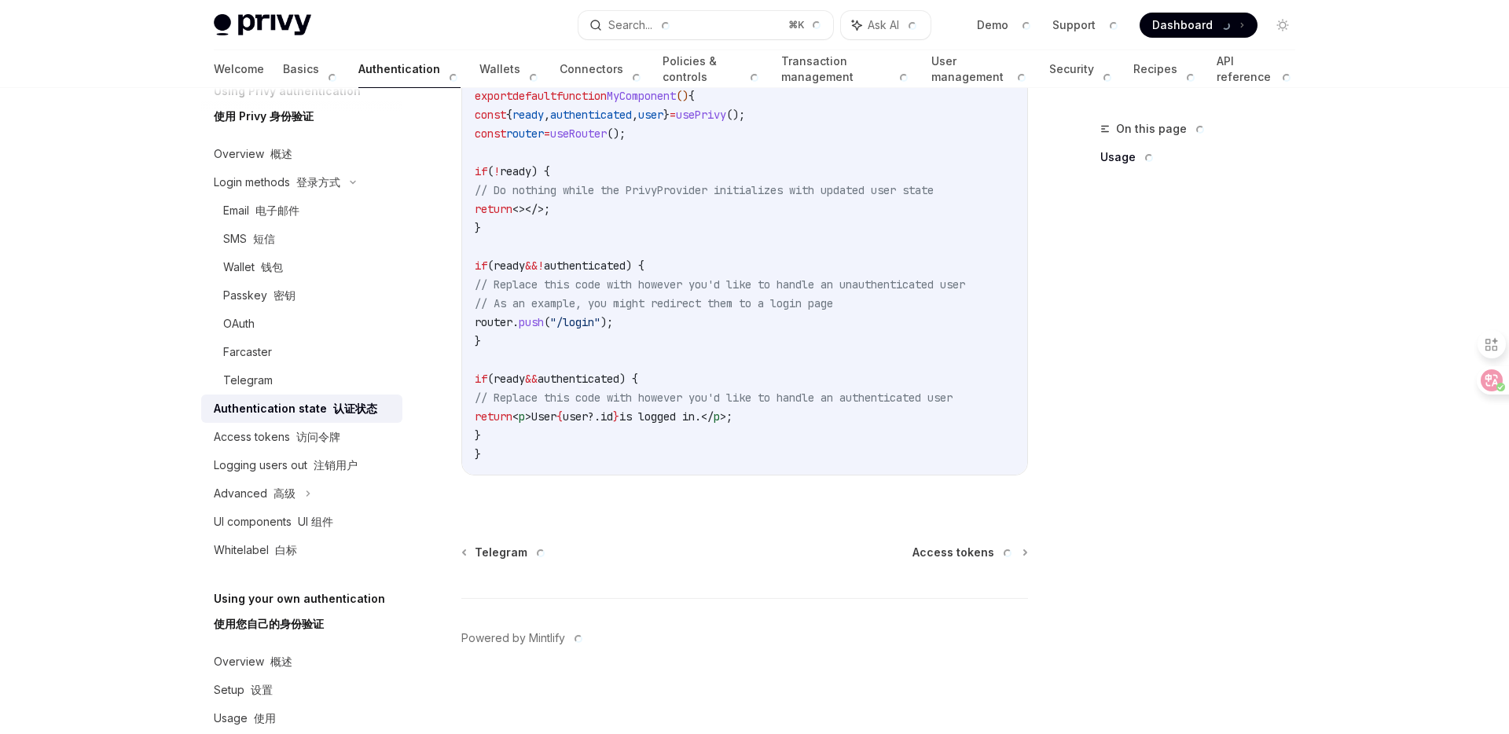
scroll to position [0, 33]
type textarea "*"
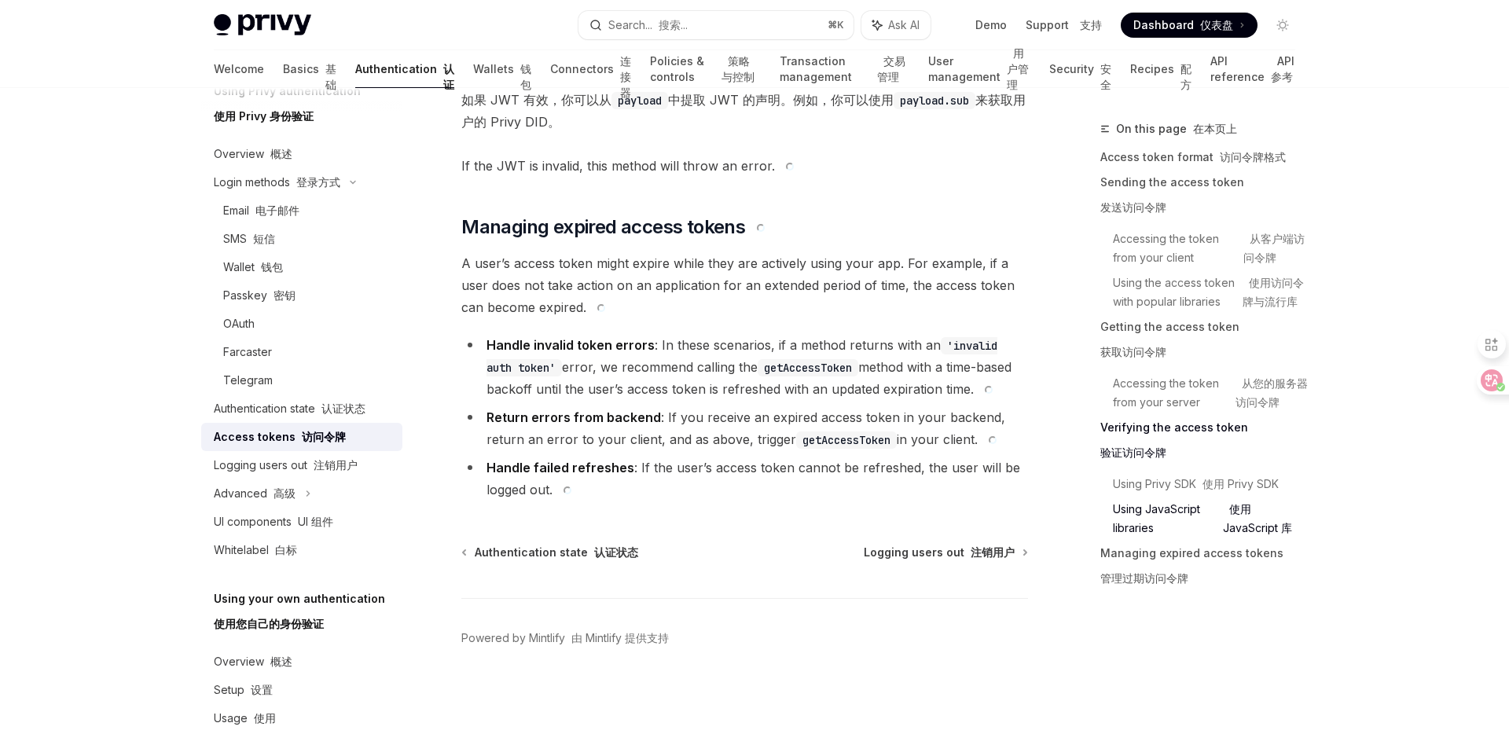
scroll to position [5237, 0]
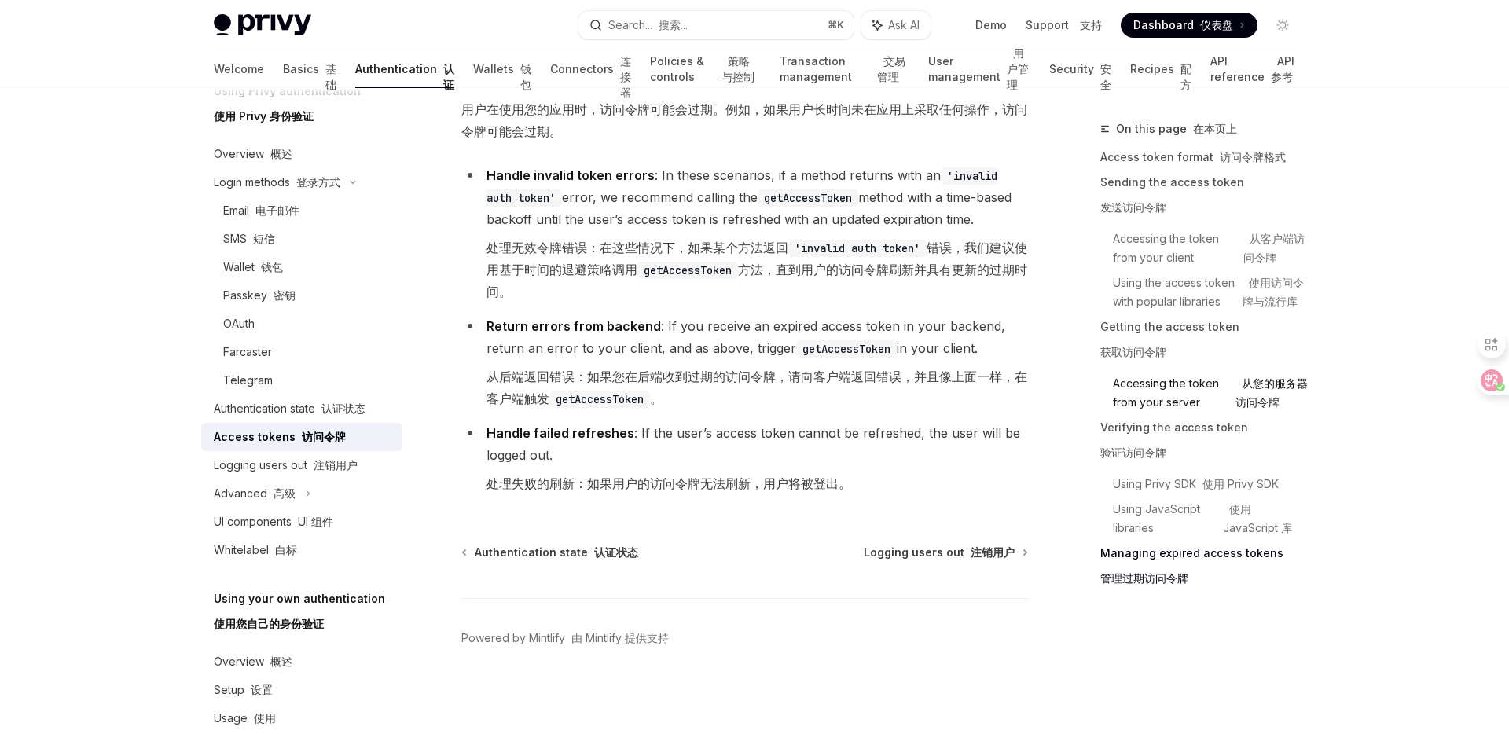
click at [1242, 415] on link "Accessing the token from your server 从您的服务器访问令牌" at bounding box center [1210, 393] width 195 height 44
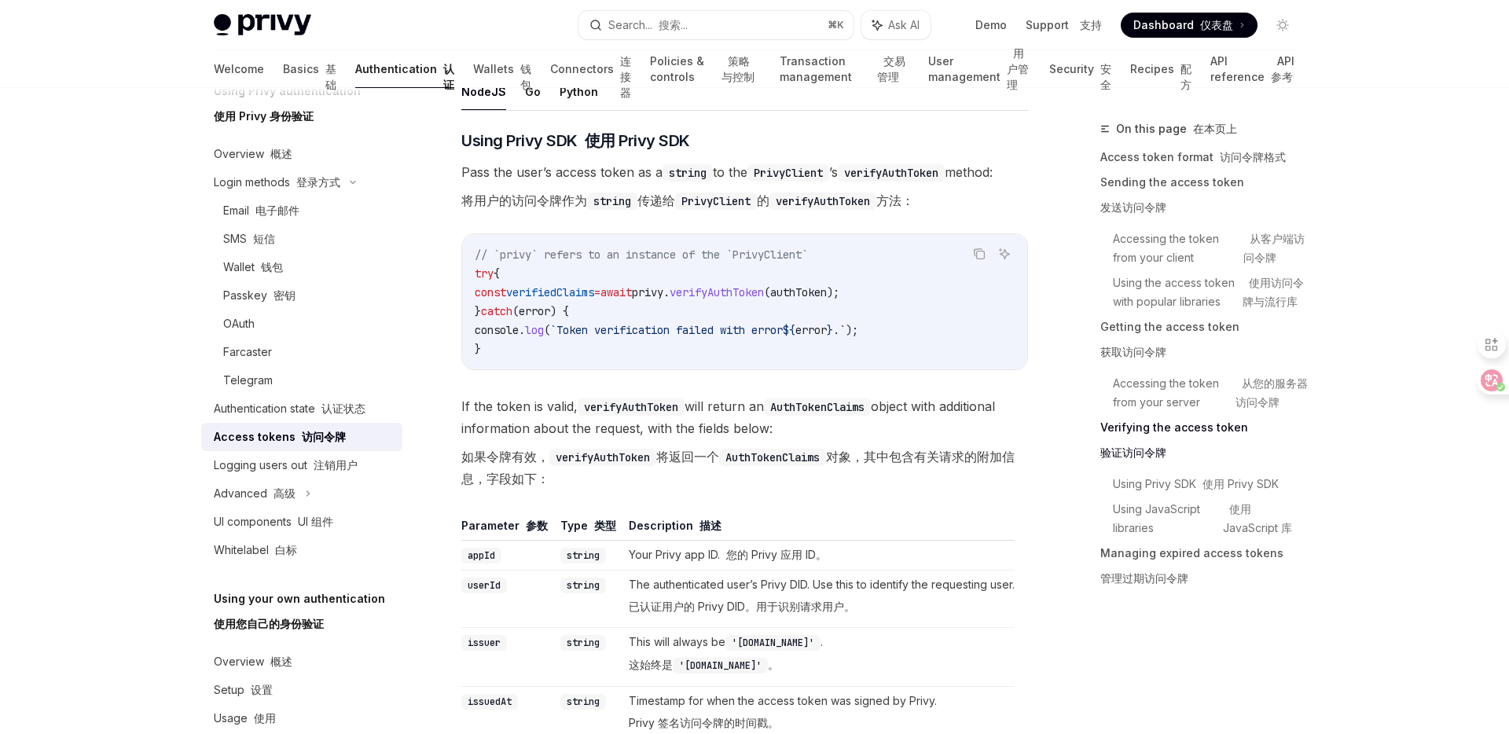
scroll to position [2842, 0]
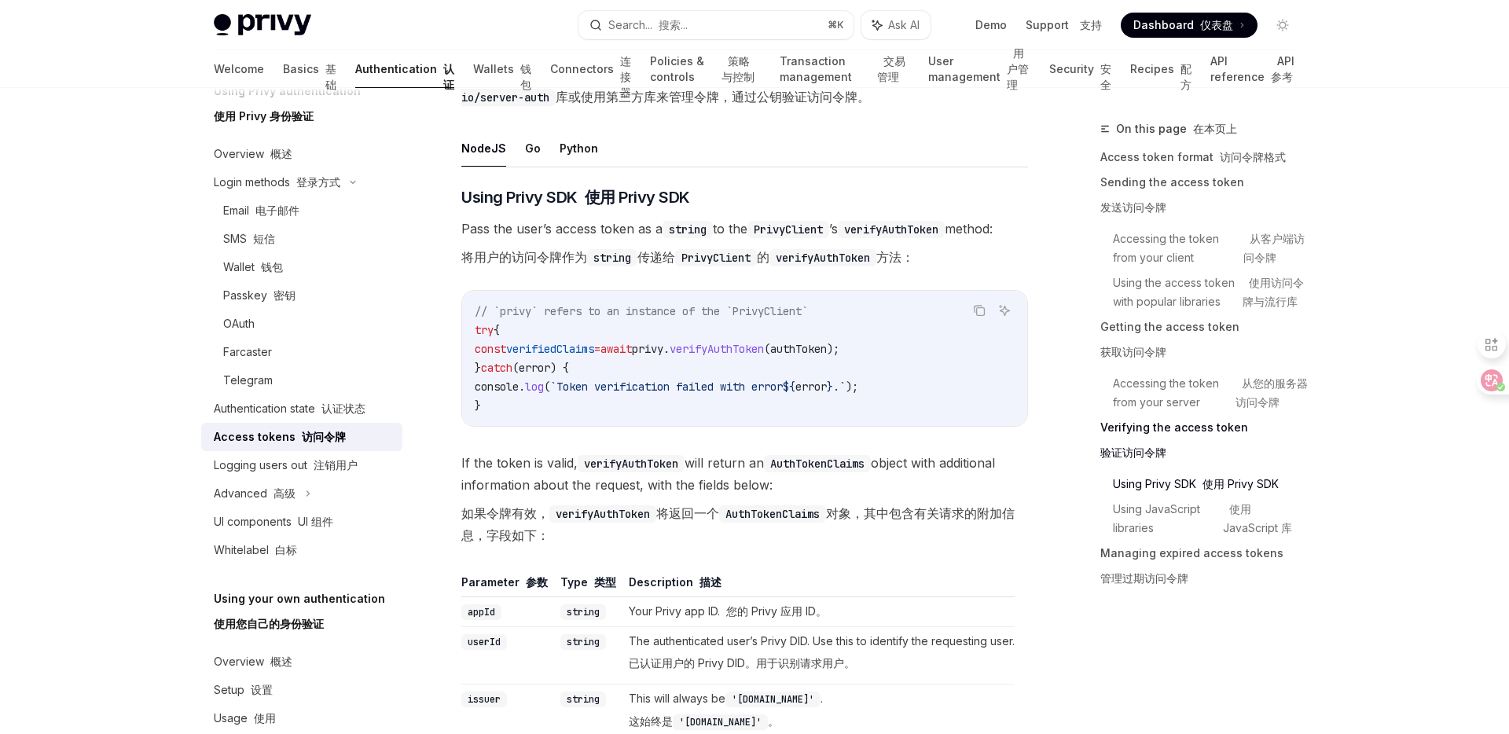
scroll to position [3347, 0]
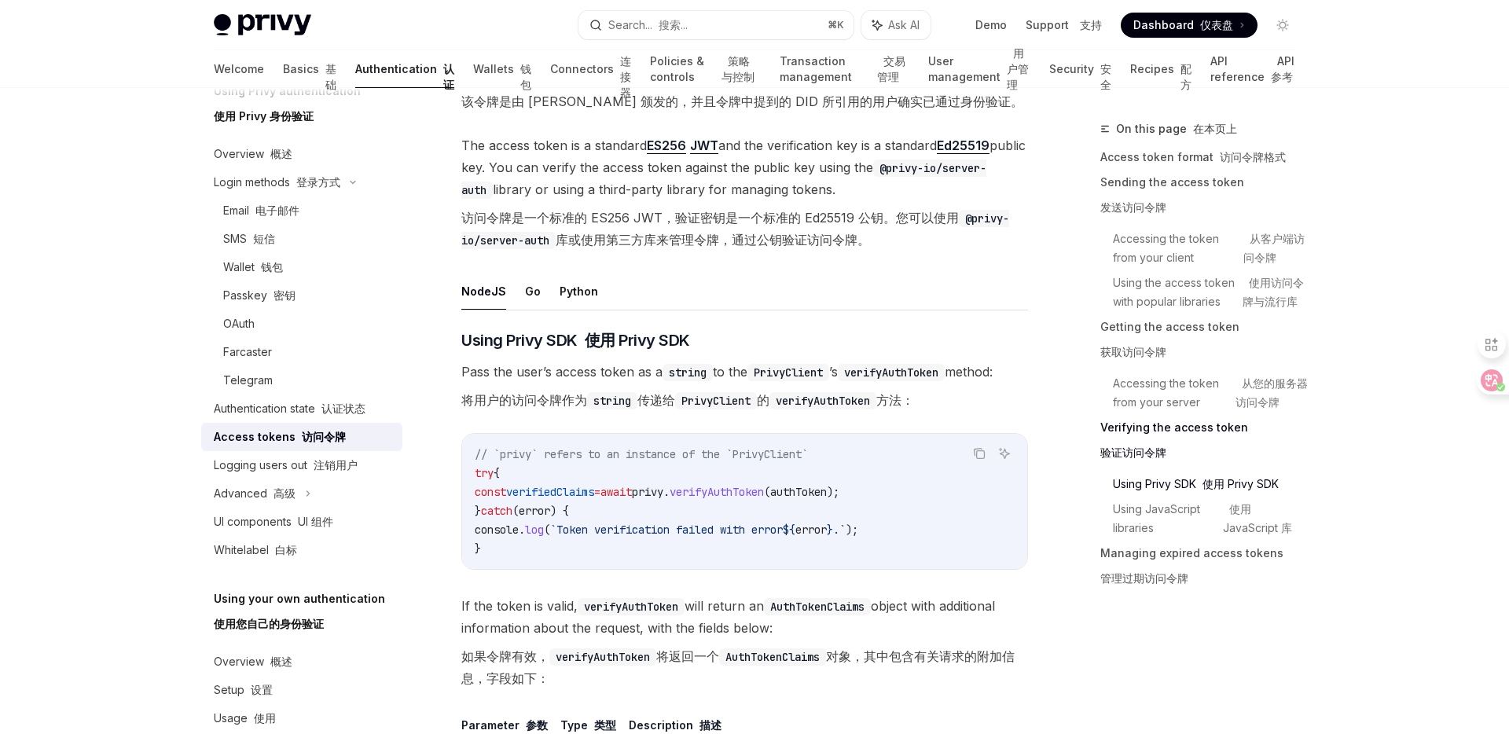
scroll to position [3587, 0]
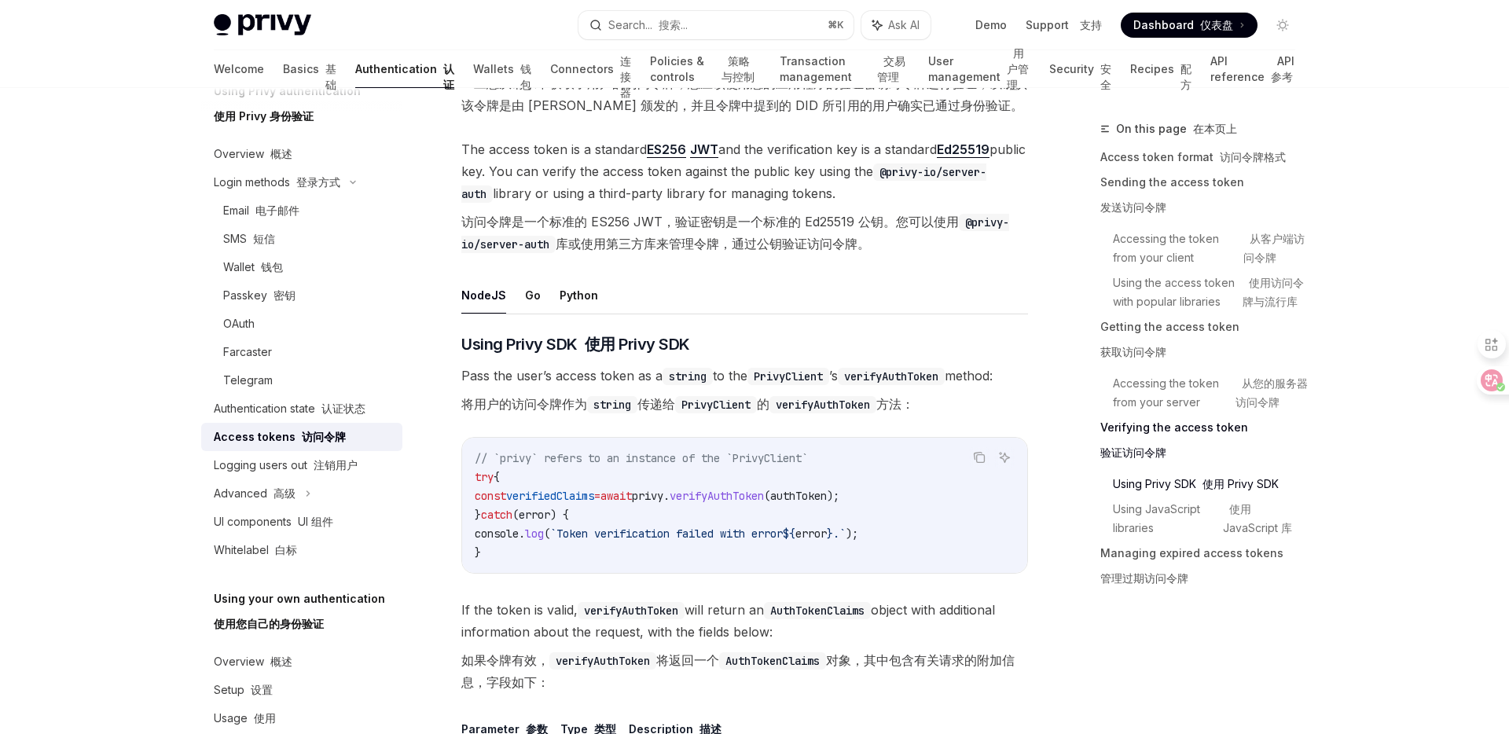
drag, startPoint x: 582, startPoint y: 306, endPoint x: 521, endPoint y: 297, distance: 62.0
drag, startPoint x: 494, startPoint y: 296, endPoint x: 571, endPoint y: 295, distance: 77.0
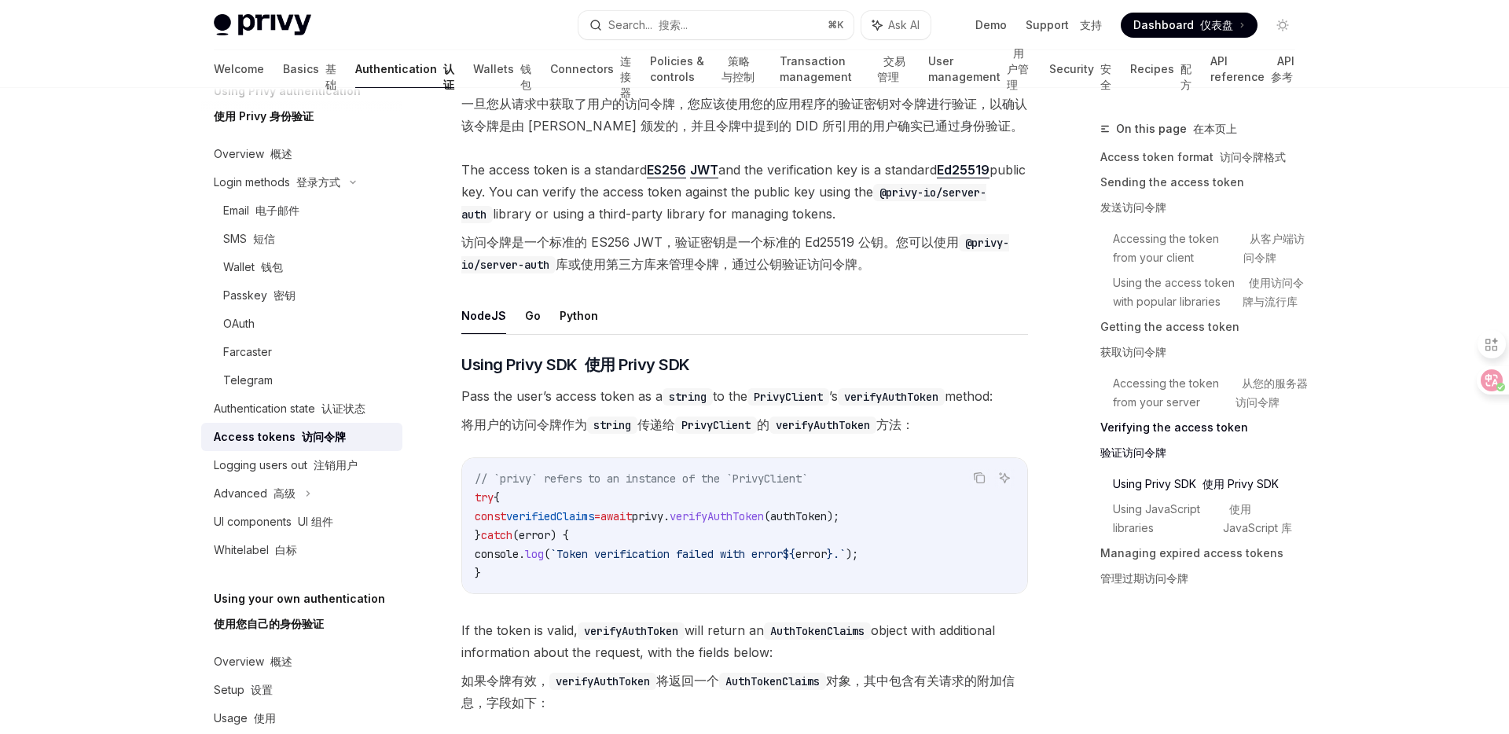
scroll to position [3609, 0]
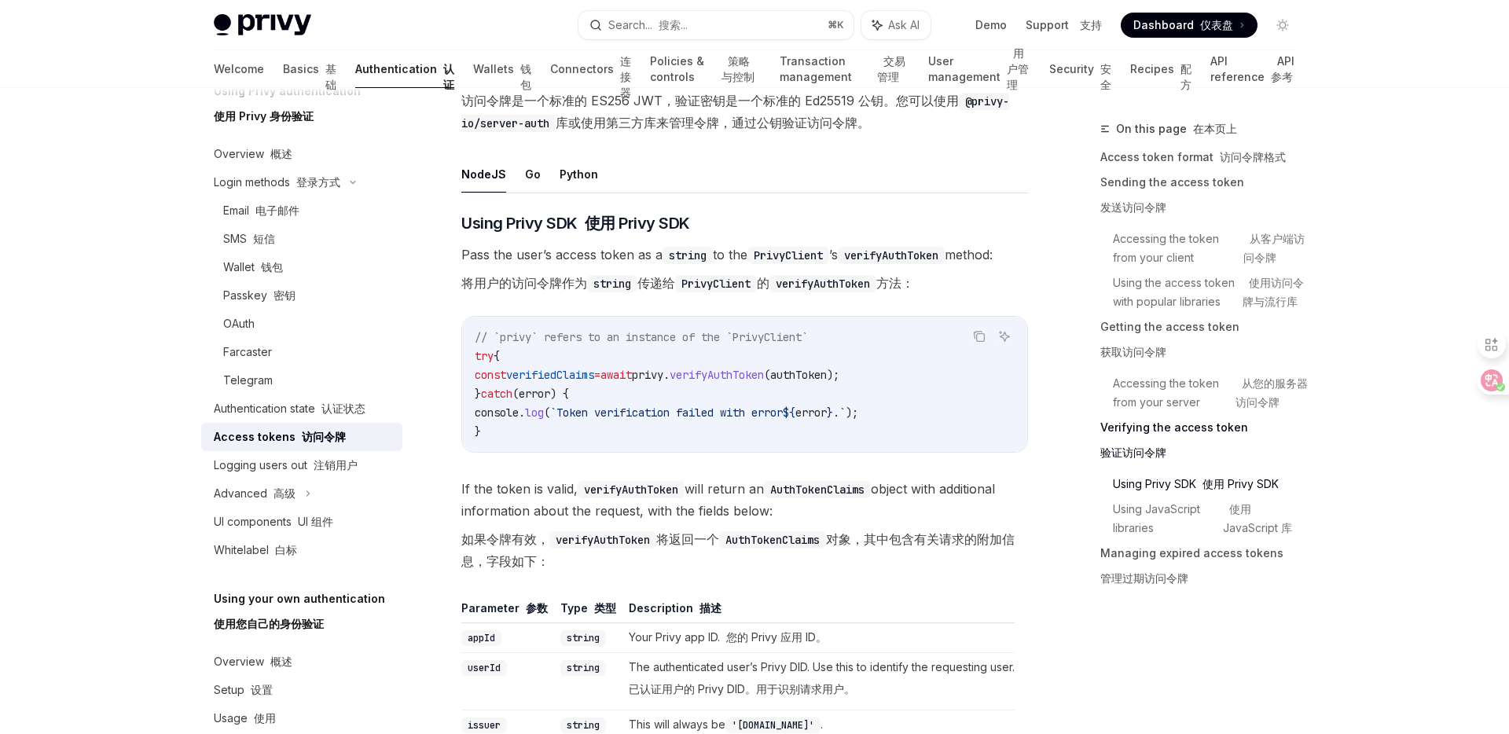
scroll to position [3723, 0]
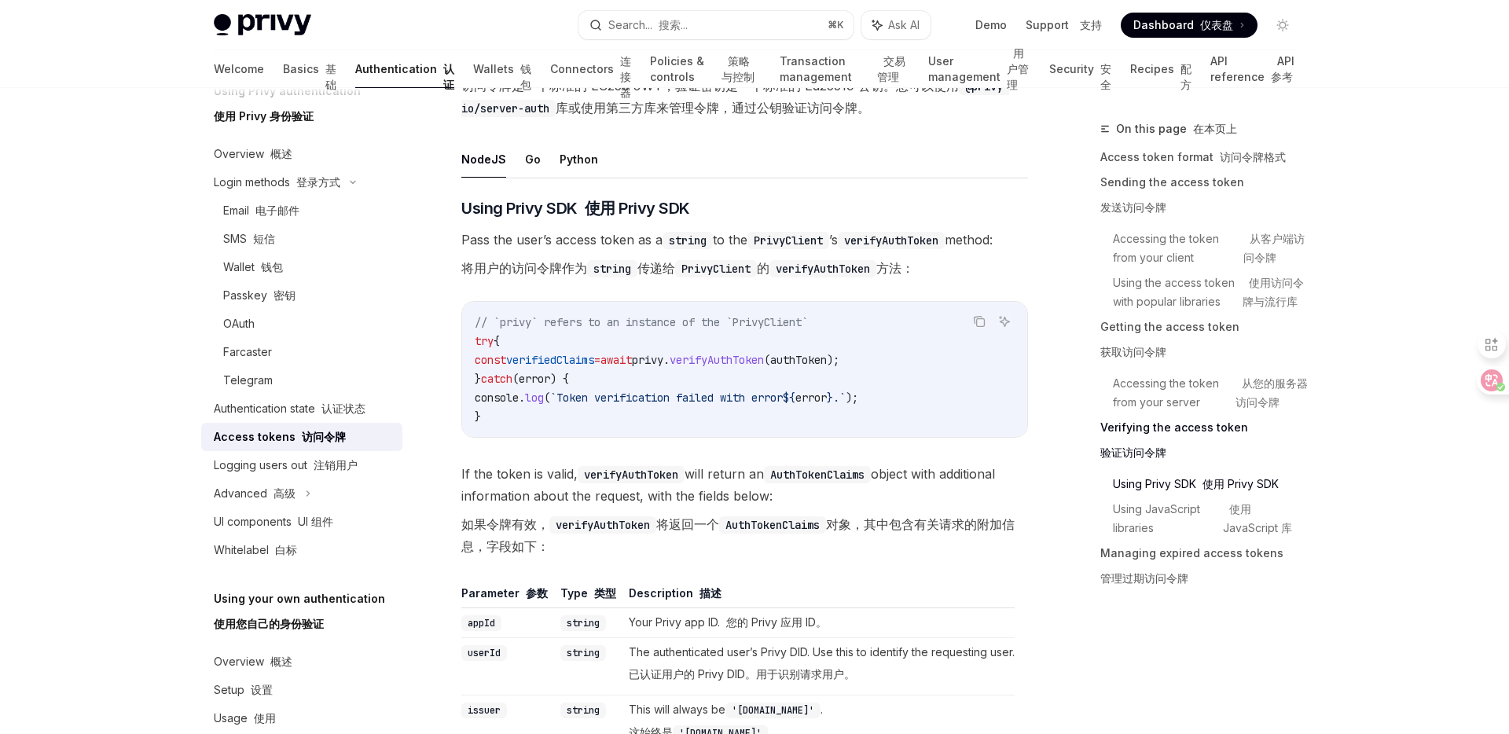
drag, startPoint x: 590, startPoint y: 350, endPoint x: 684, endPoint y: 347, distance: 93.5
drag, startPoint x: 413, startPoint y: 156, endPoint x: 802, endPoint y: 578, distance: 573.3
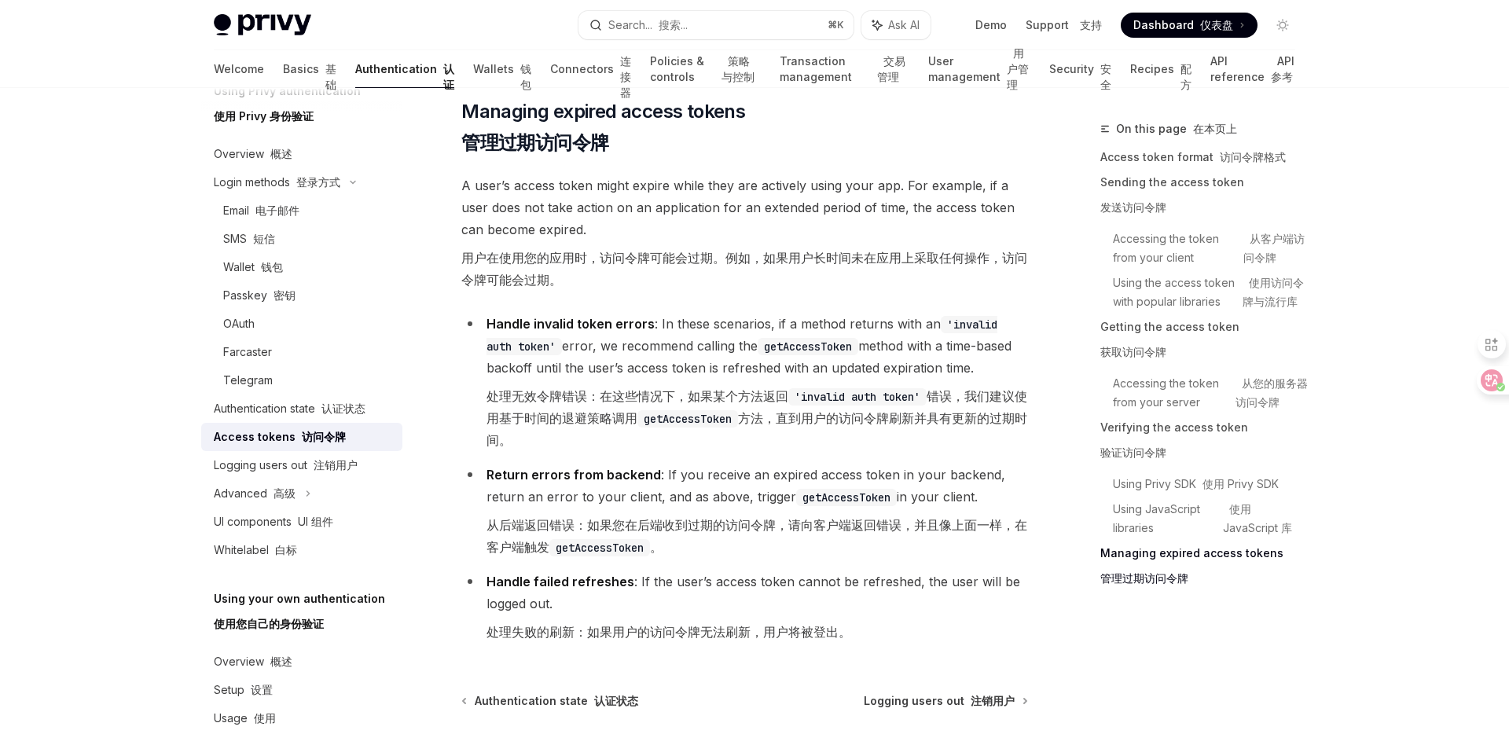
scroll to position [6093, 0]
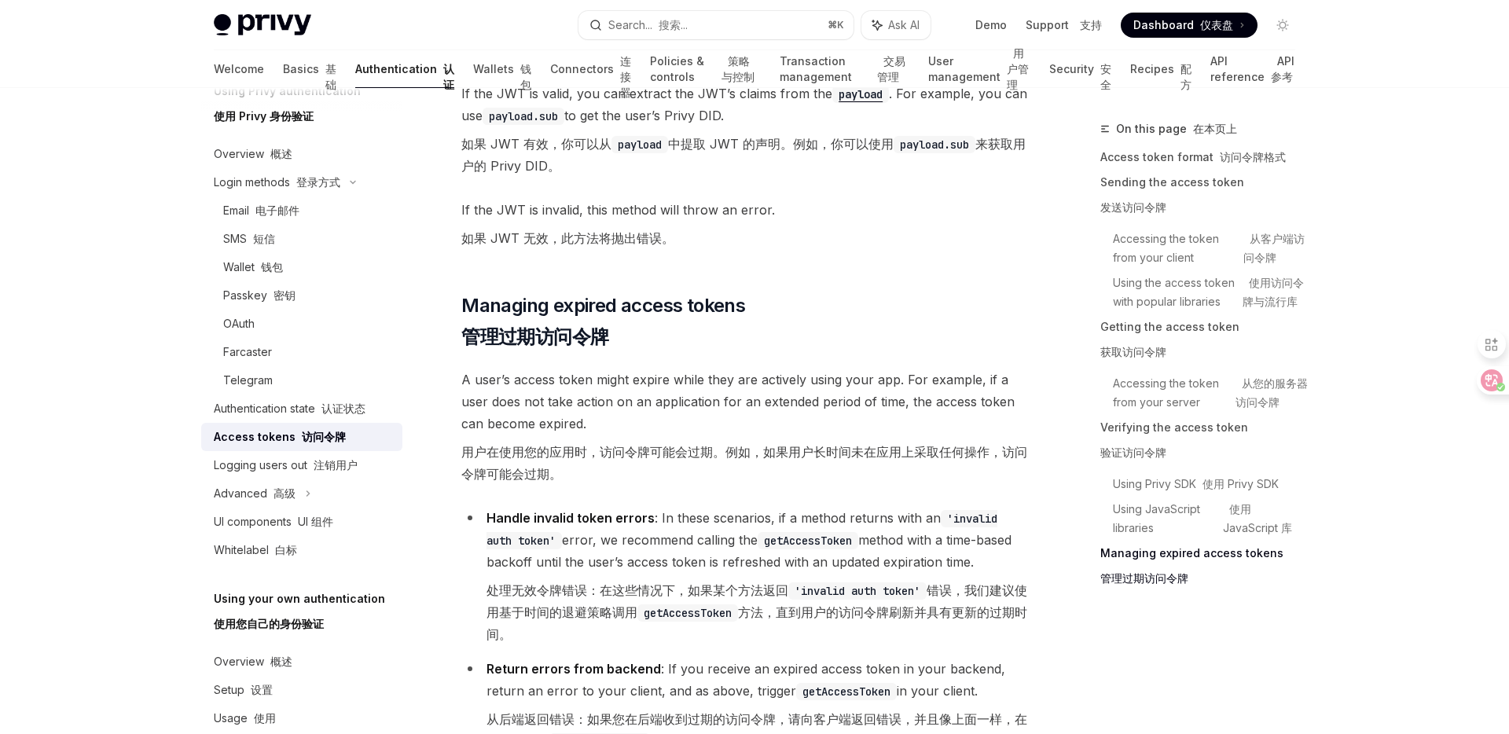
scroll to position [5835, 0]
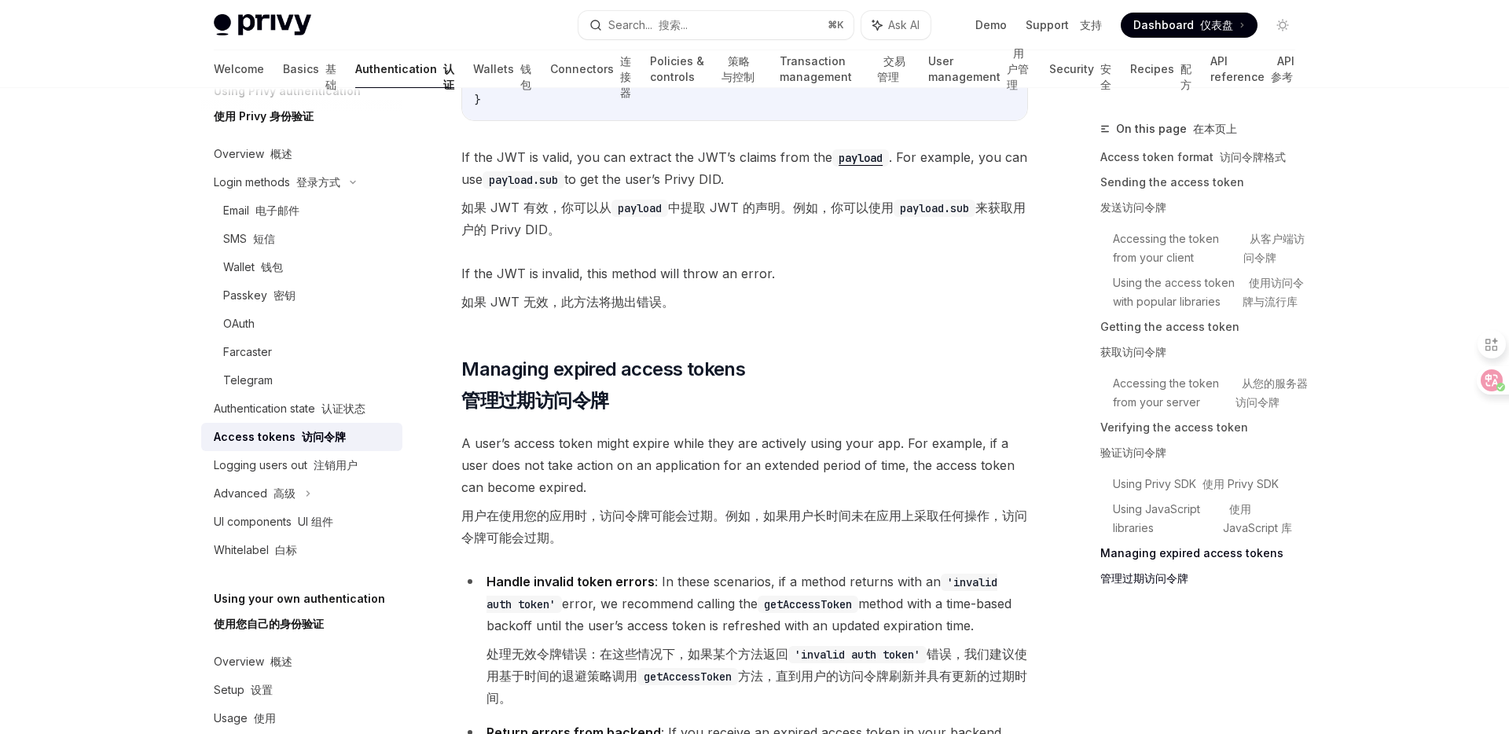
copy div "如果你使用 HTTP-only cookie 进行会话管理，访问令牌将自动包含在 privy-token cookie 中。你可以像这样提取它： NodeJS…"
